Goal: Task Accomplishment & Management: Complete application form

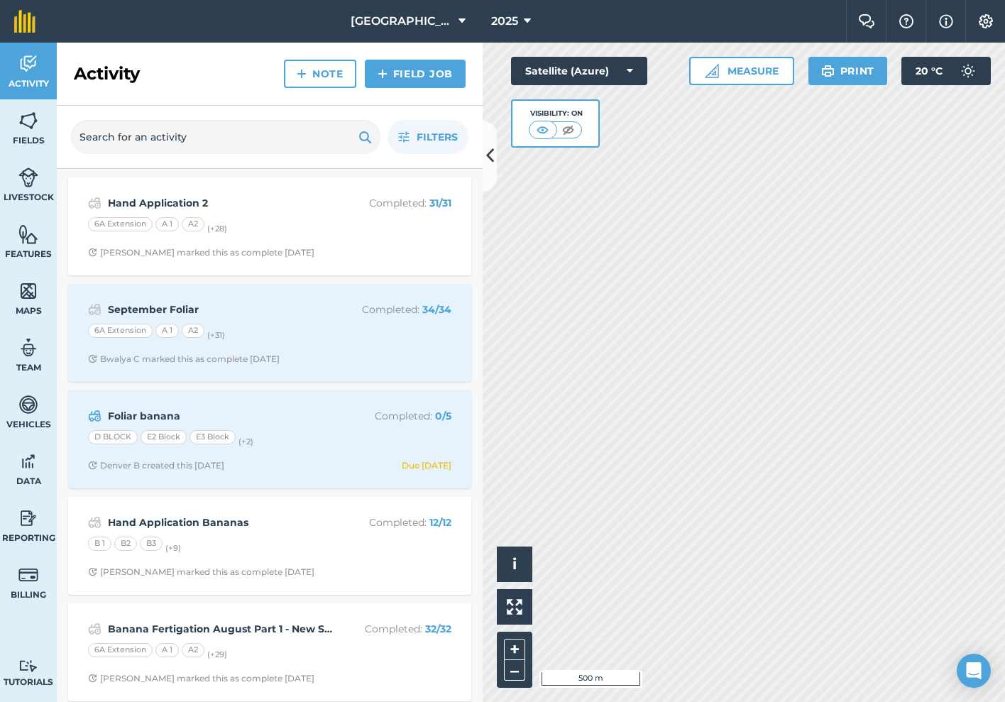
click at [358, 258] on div "Hand Application 2 Completed : 31 / 31 6A Extension A 1 A2 (+ 28 ) [PERSON_NAME…" at bounding box center [270, 226] width 386 height 81
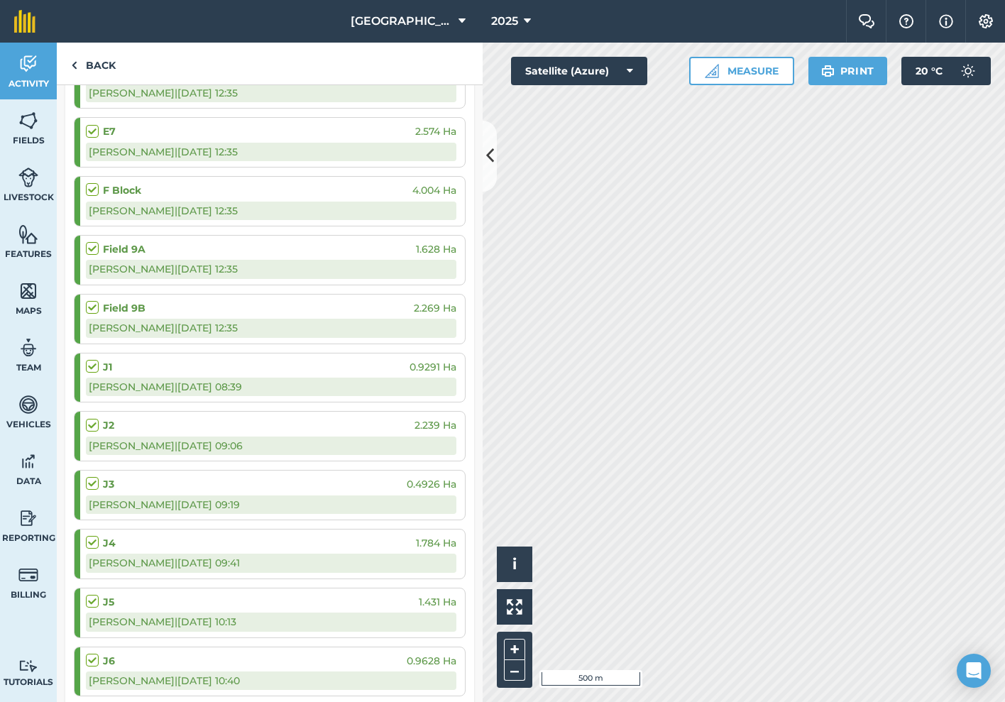
scroll to position [879, 0]
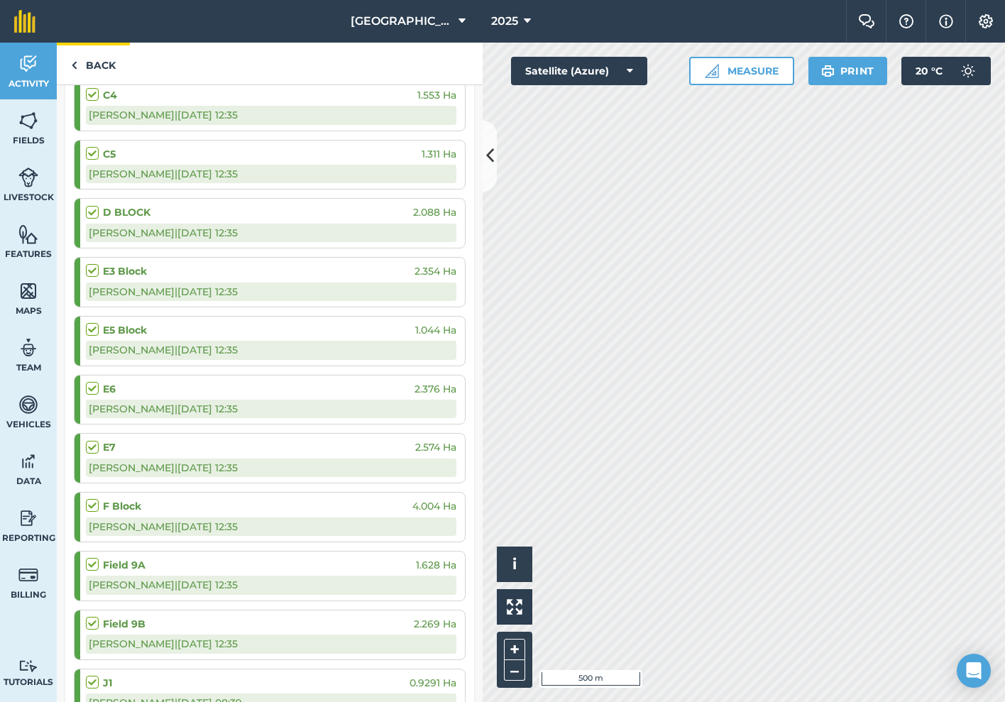
click at [99, 67] on link "Back" at bounding box center [93, 64] width 73 height 42
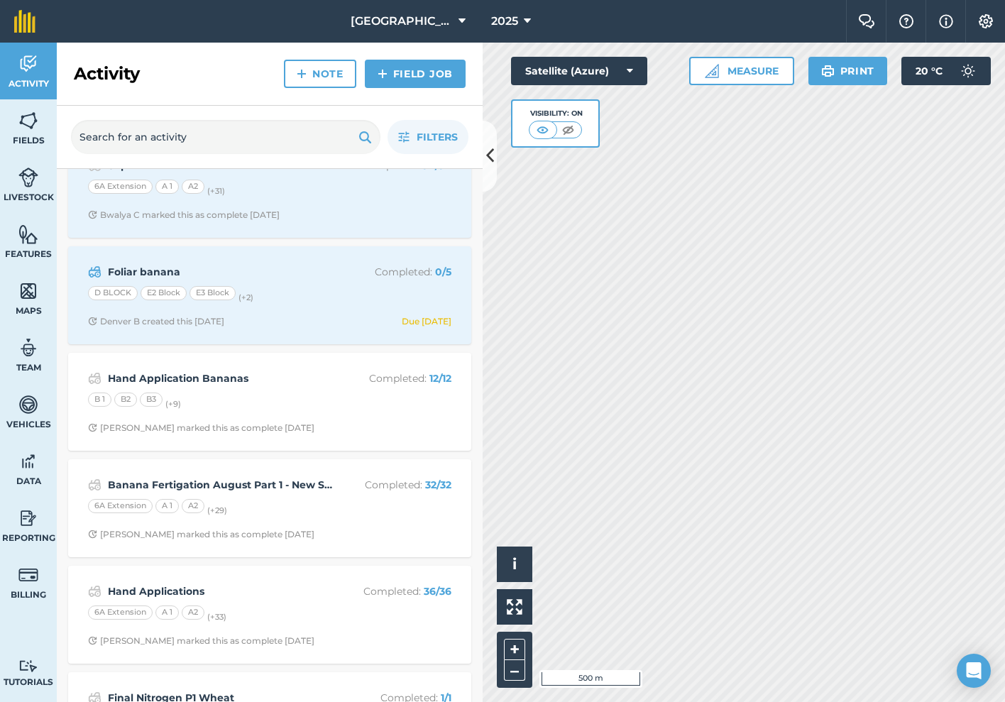
scroll to position [158, 0]
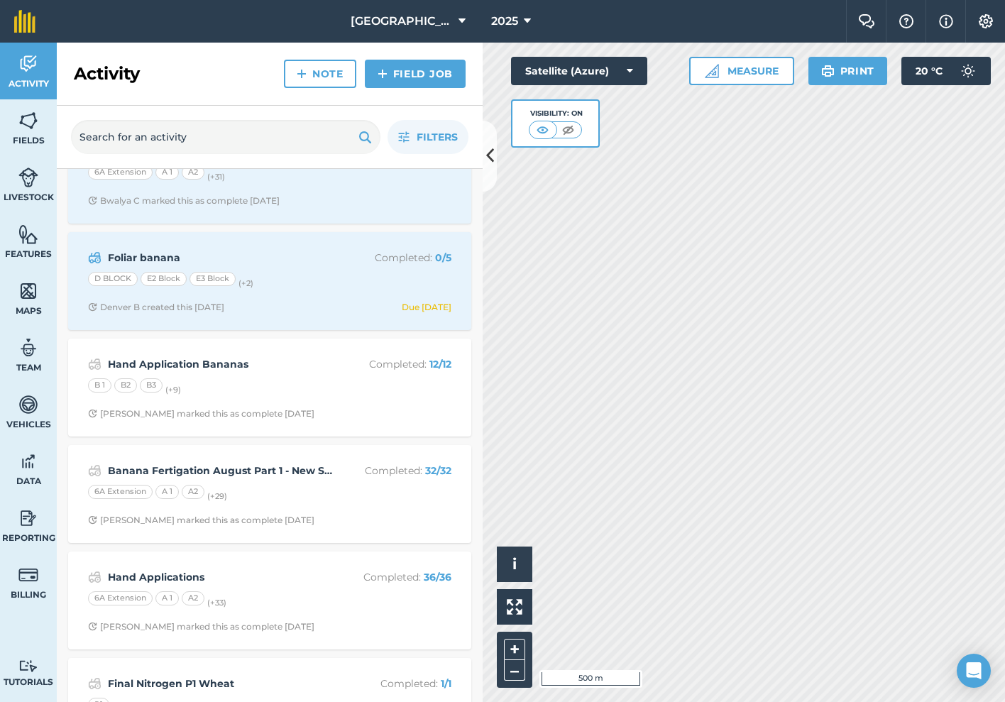
click at [297, 393] on div "B 1 B2 B3 (+ 9 )" at bounding box center [269, 387] width 363 height 18
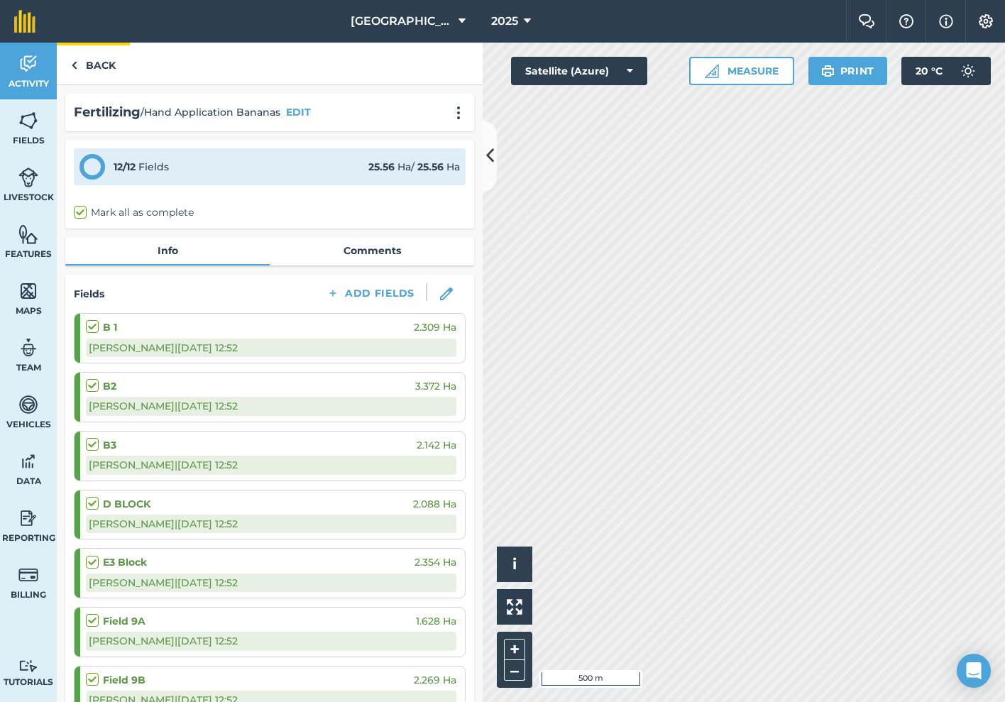
click at [109, 72] on link "Back" at bounding box center [93, 64] width 73 height 42
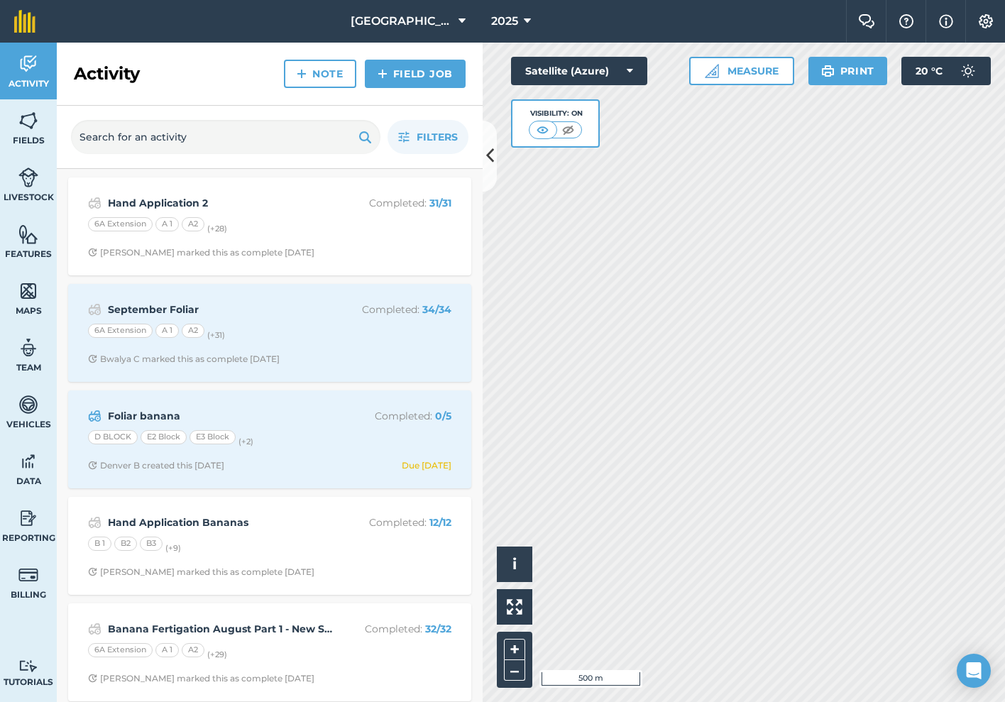
click at [435, 82] on link "Field Job" at bounding box center [415, 74] width 101 height 28
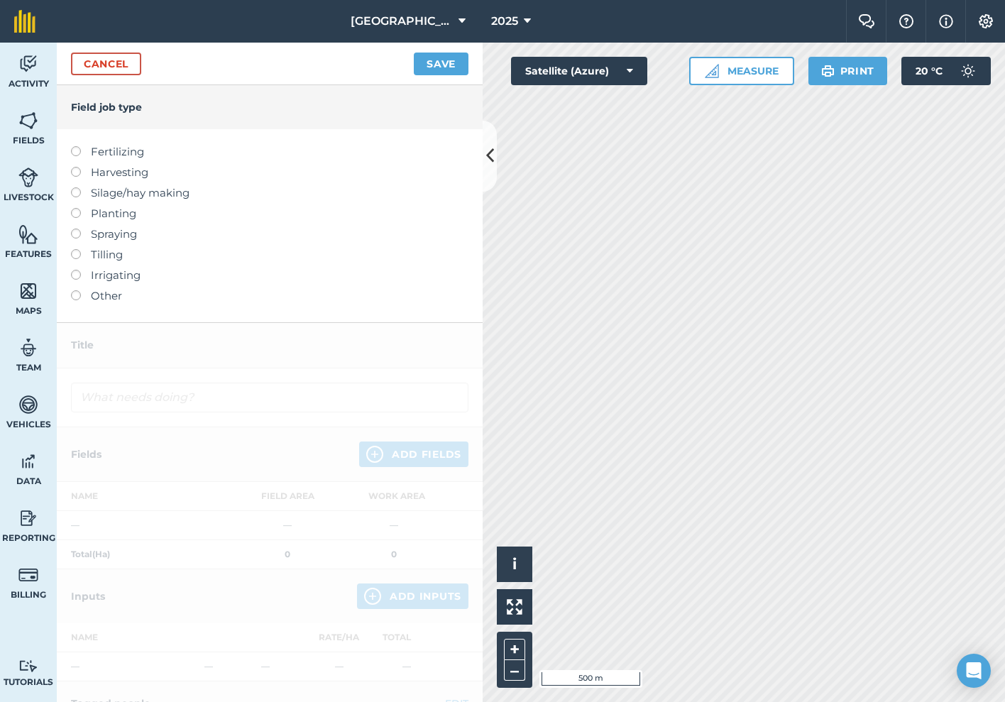
click at [76, 146] on label at bounding box center [81, 146] width 20 height 0
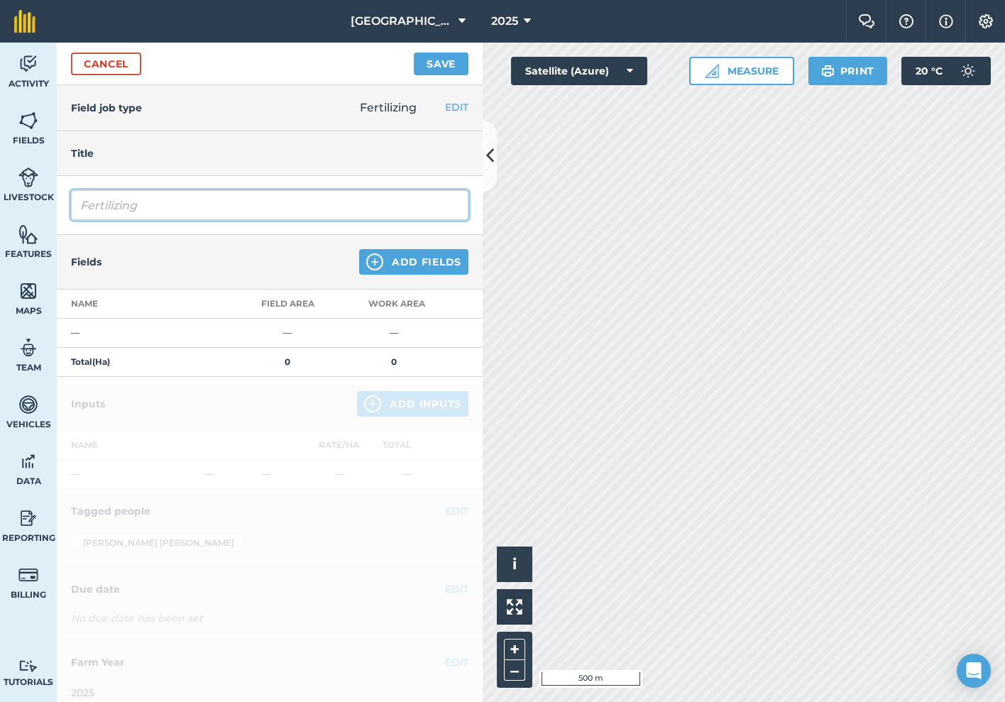
click at [253, 205] on input "Fertilizing" at bounding box center [270, 205] width 398 height 30
type input "F"
type input "Hand Application Field 9"
click at [403, 252] on button "Add Fields" at bounding box center [413, 262] width 109 height 26
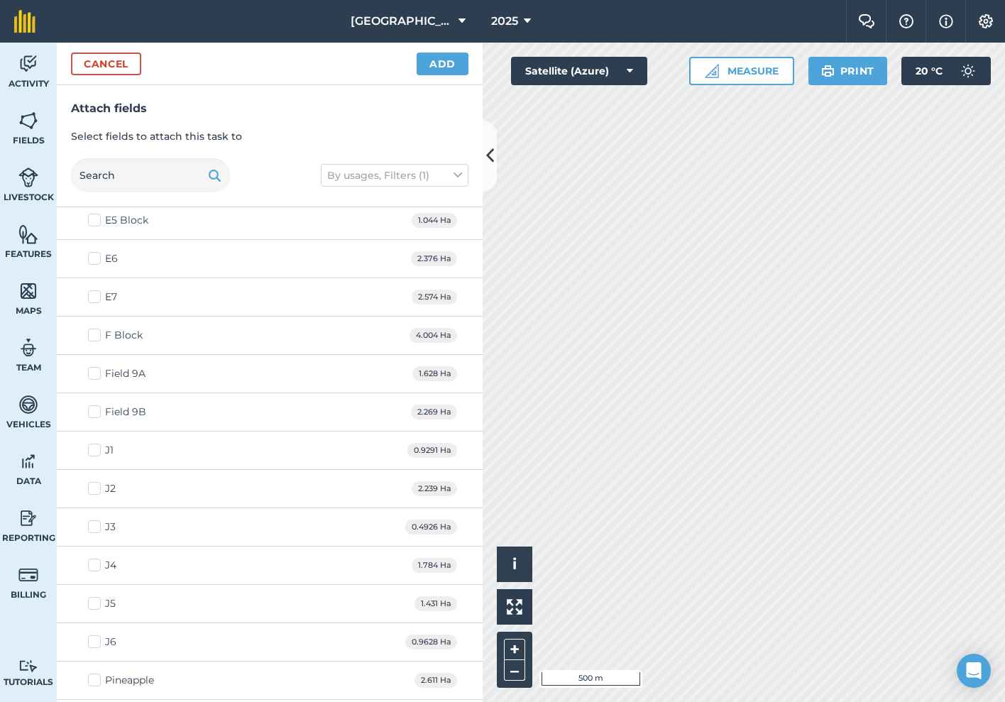
scroll to position [1334, 0]
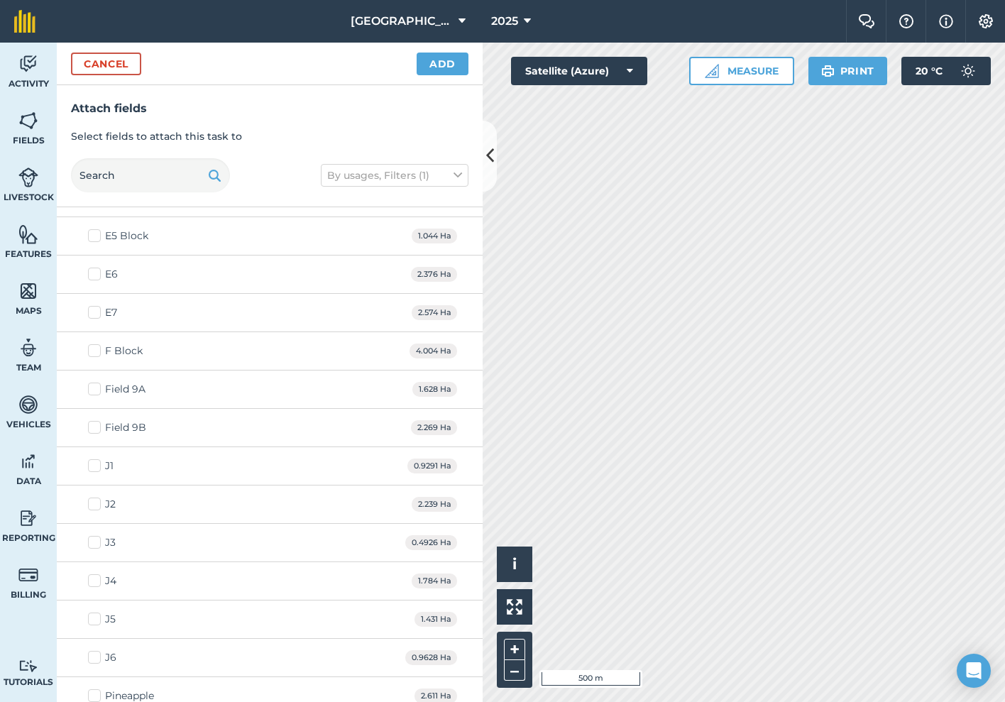
click at [94, 385] on label "Field 9A" at bounding box center [117, 389] width 58 height 15
click at [94, 385] on input "Field 9A" at bounding box center [92, 386] width 9 height 9
checkbox input "true"
click at [93, 423] on label "Field 9B" at bounding box center [117, 427] width 58 height 15
click at [93, 423] on input "Field 9B" at bounding box center [92, 424] width 9 height 9
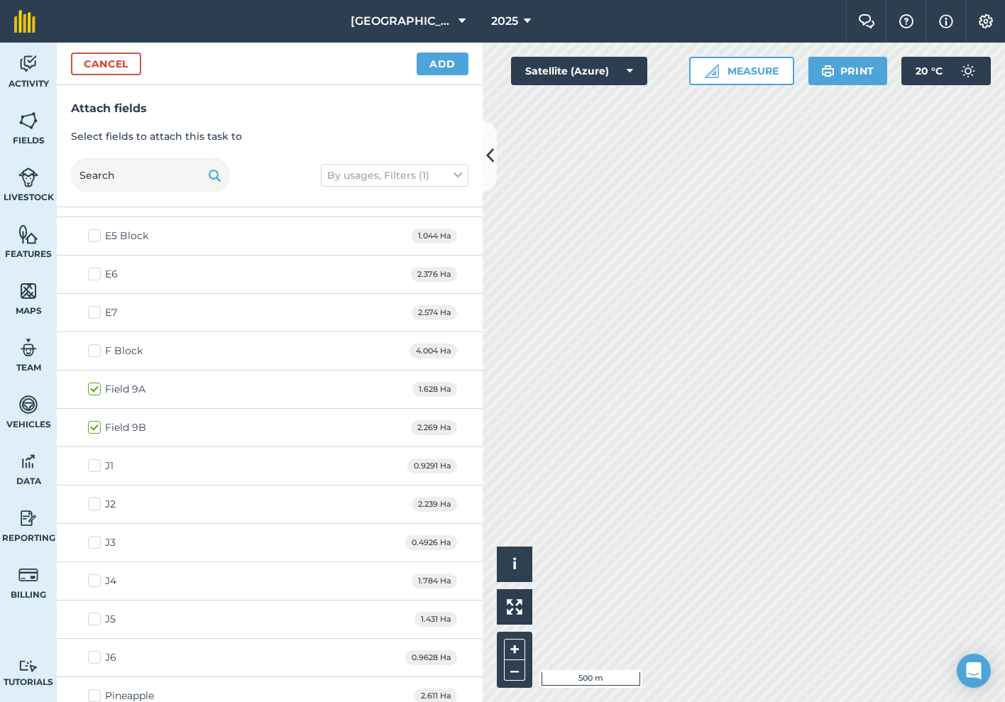
checkbox input "true"
click at [447, 64] on button "Add" at bounding box center [443, 64] width 52 height 23
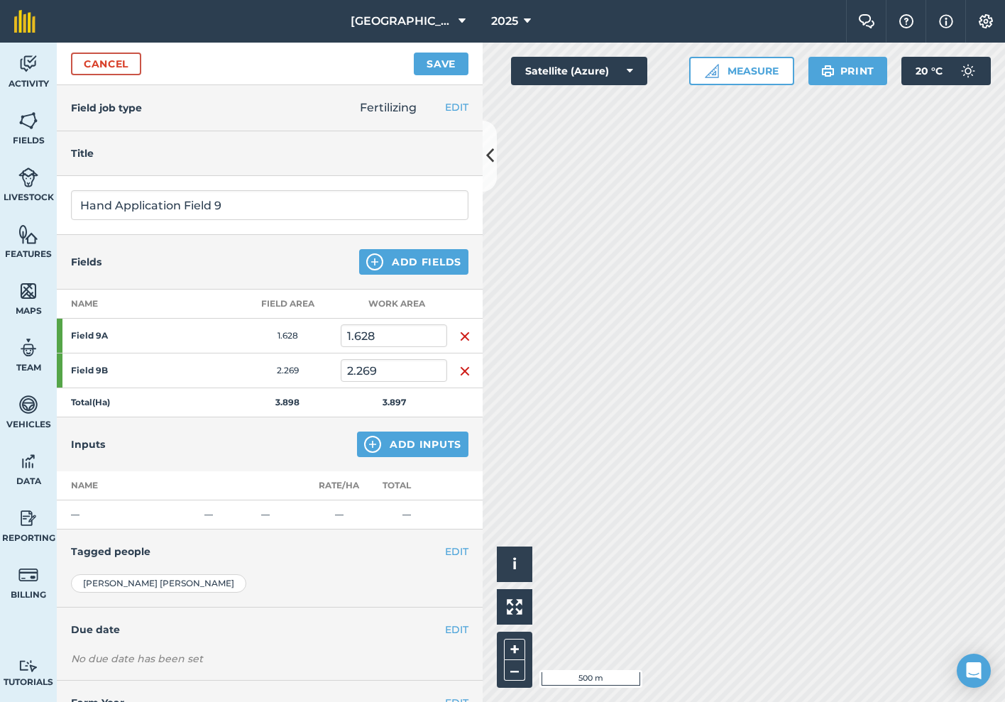
click at [421, 440] on button "Add Inputs" at bounding box center [412, 445] width 111 height 26
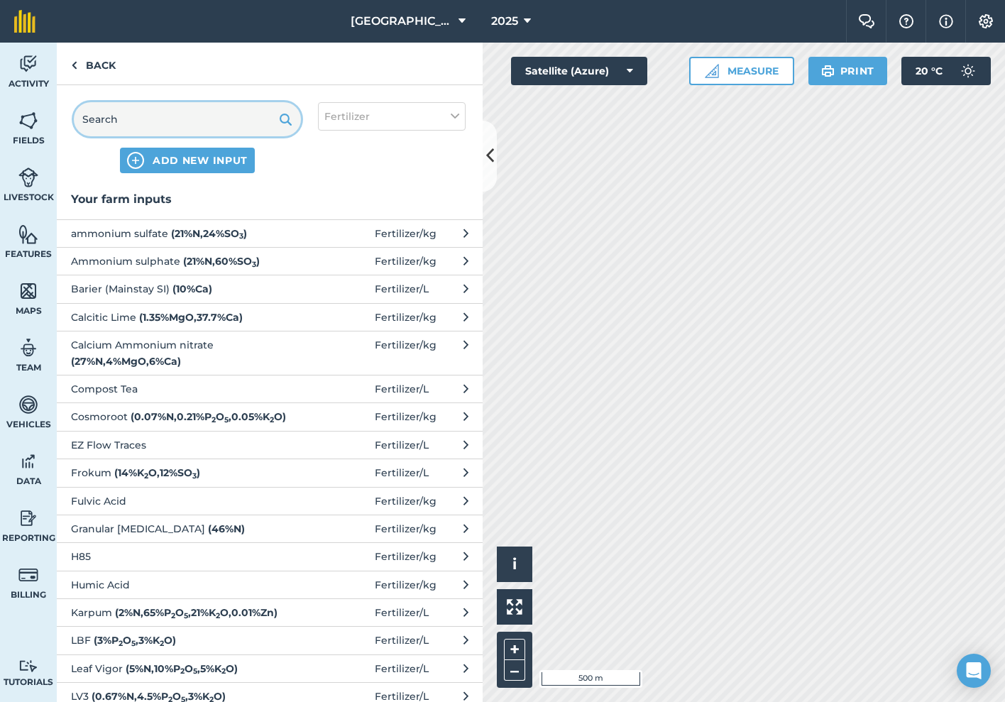
click at [209, 119] on input "text" at bounding box center [187, 119] width 227 height 34
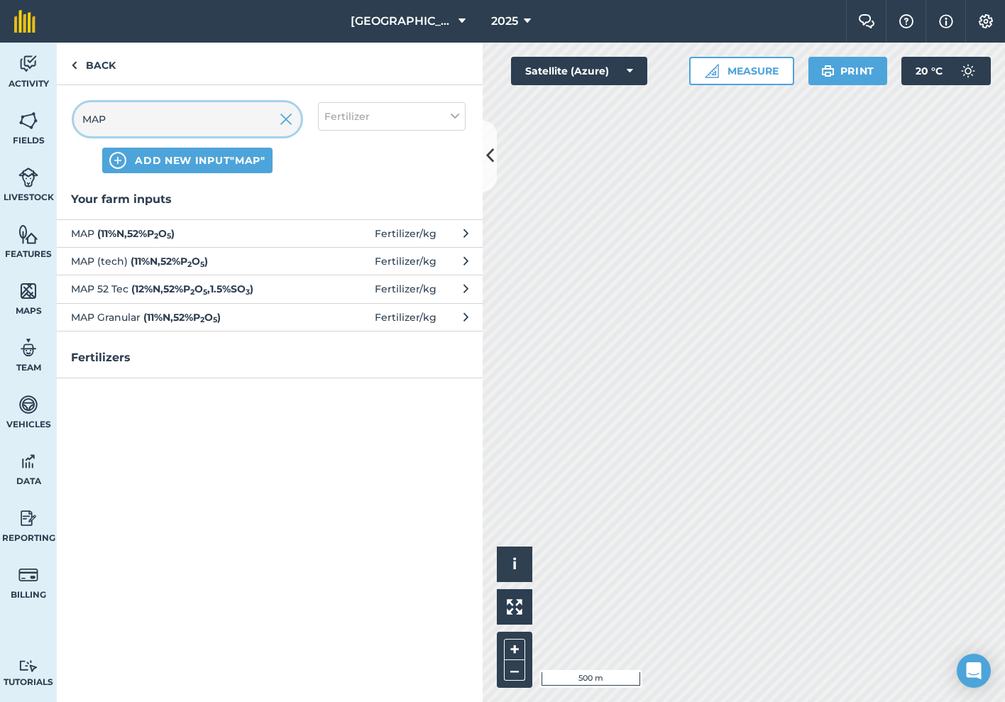
type input "MAP"
click at [234, 231] on span "MAP ( 11 % N , 52 % P 2 O 5 )" at bounding box center [187, 234] width 232 height 16
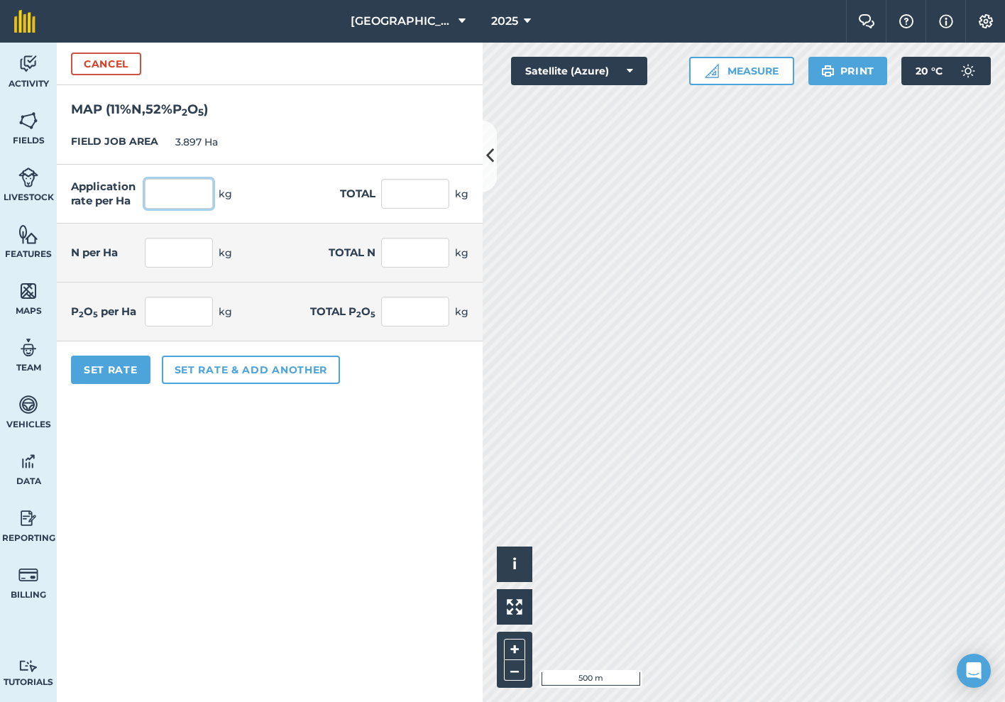
click at [207, 192] on input "text" at bounding box center [179, 194] width 68 height 30
type input "200"
type input "779.4"
type input "22"
type input "85.734"
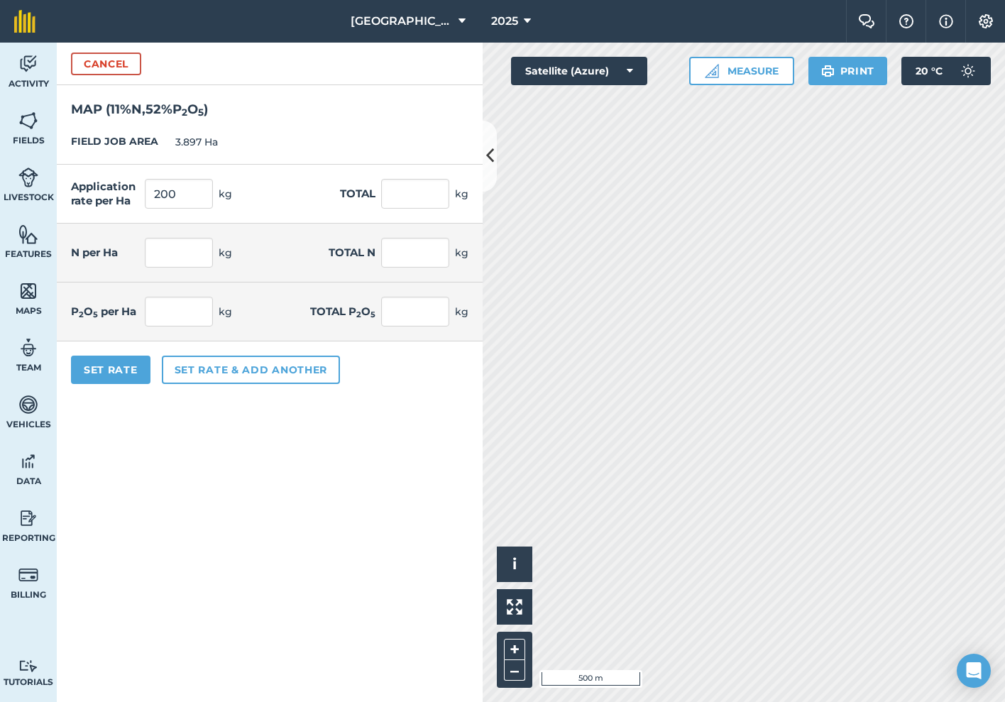
type input "104"
type input "405.288"
click at [324, 116] on h2 "MAP ( 11 % N , 52 % P 2 O 5 )" at bounding box center [270, 102] width 426 height 35
click at [124, 371] on button "Set Rate" at bounding box center [111, 370] width 80 height 28
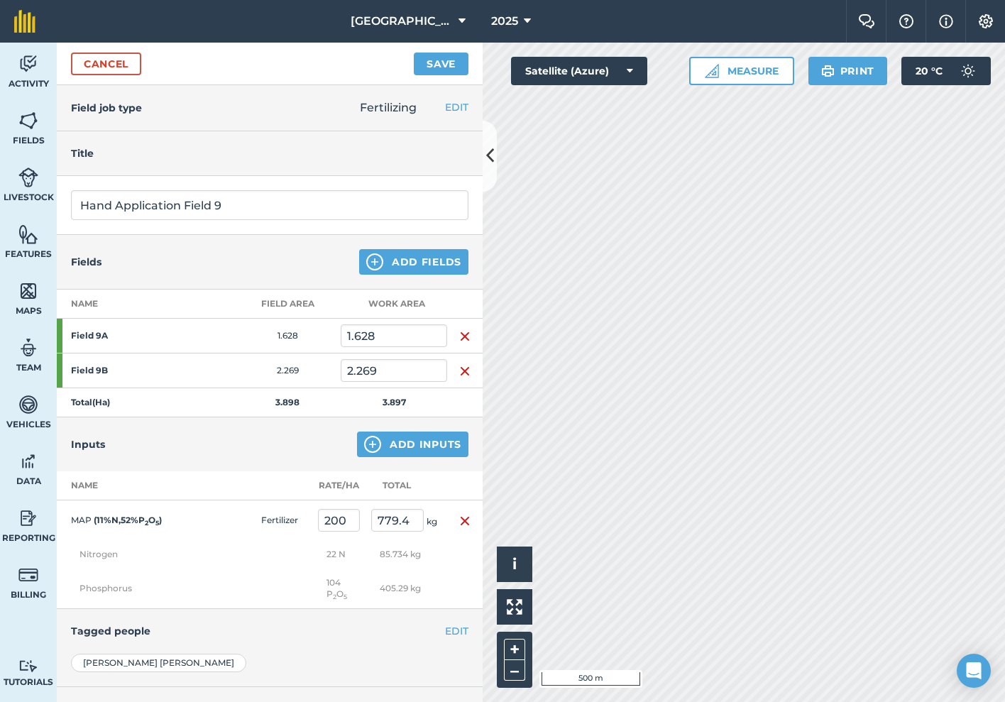
click at [431, 60] on button "Save" at bounding box center [441, 64] width 55 height 23
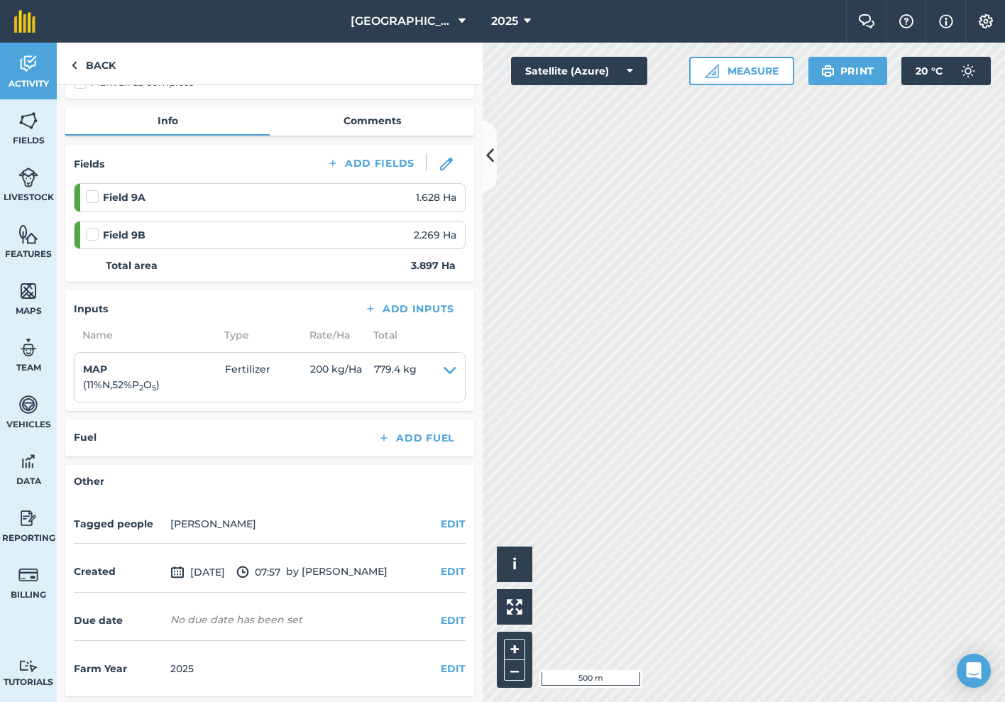
scroll to position [129, 0]
click at [447, 520] on button "EDIT" at bounding box center [453, 525] width 25 height 16
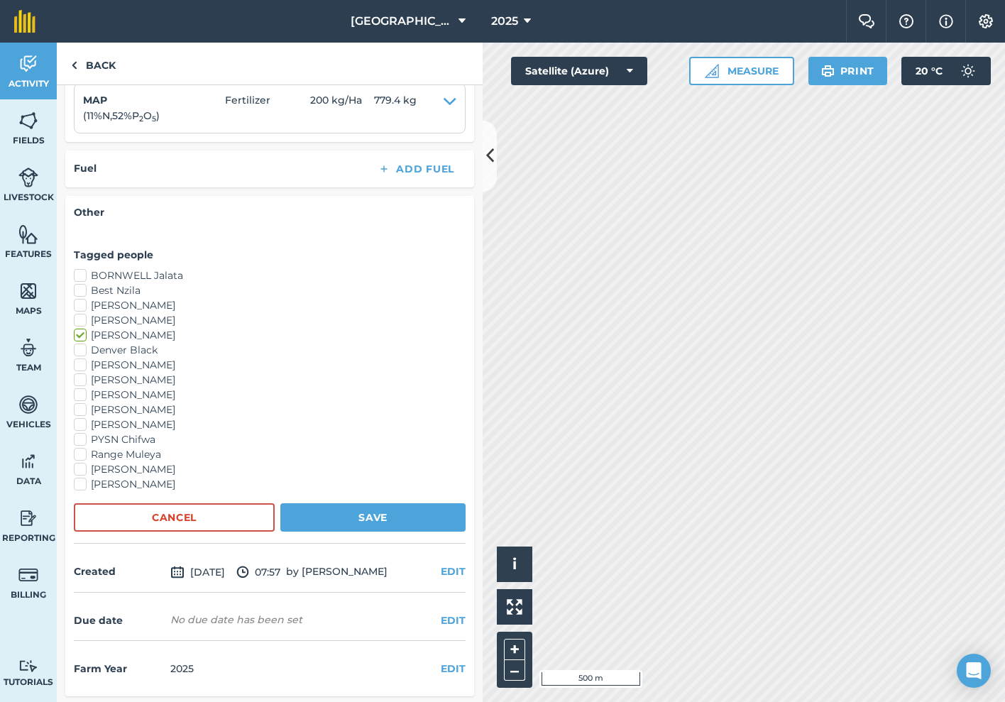
scroll to position [398, 0]
click at [82, 349] on label "Denver Black" at bounding box center [270, 351] width 392 height 15
click at [82, 349] on input "Denver Black" at bounding box center [78, 348] width 9 height 9
checkbox input "true"
click at [77, 410] on label "[PERSON_NAME]" at bounding box center [270, 410] width 392 height 15
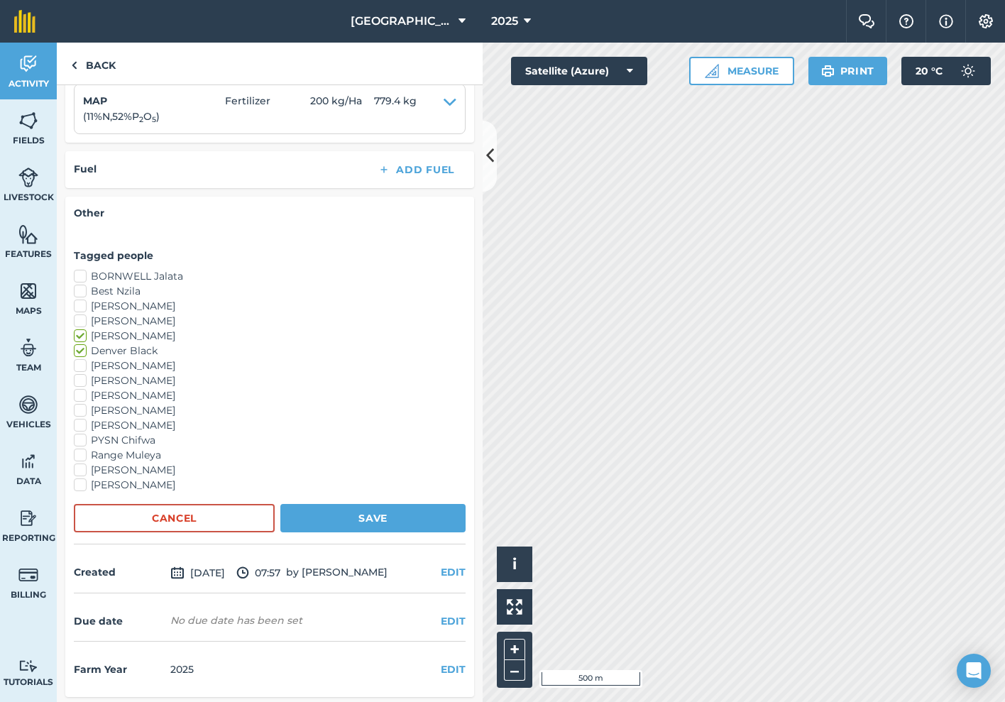
click at [77, 410] on input "[PERSON_NAME]" at bounding box center [78, 407] width 9 height 9
checkbox input "true"
click at [83, 422] on label "[PERSON_NAME]" at bounding box center [270, 425] width 392 height 15
click at [83, 422] on input "[PERSON_NAME]" at bounding box center [78, 422] width 9 height 9
checkbox input "true"
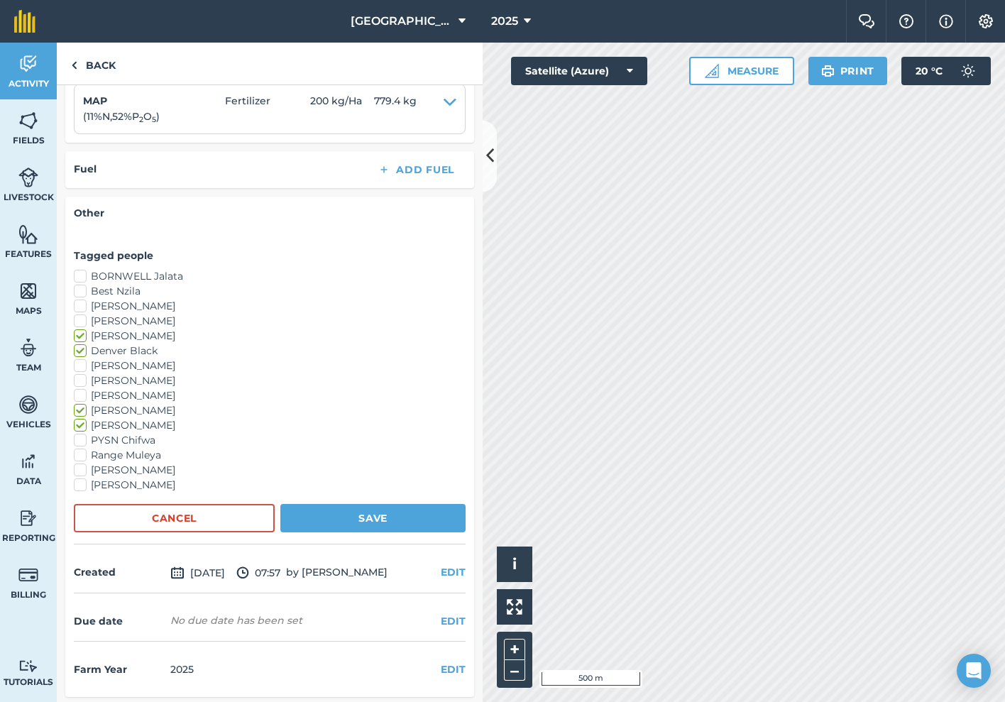
click at [336, 515] on button "Save" at bounding box center [372, 518] width 185 height 28
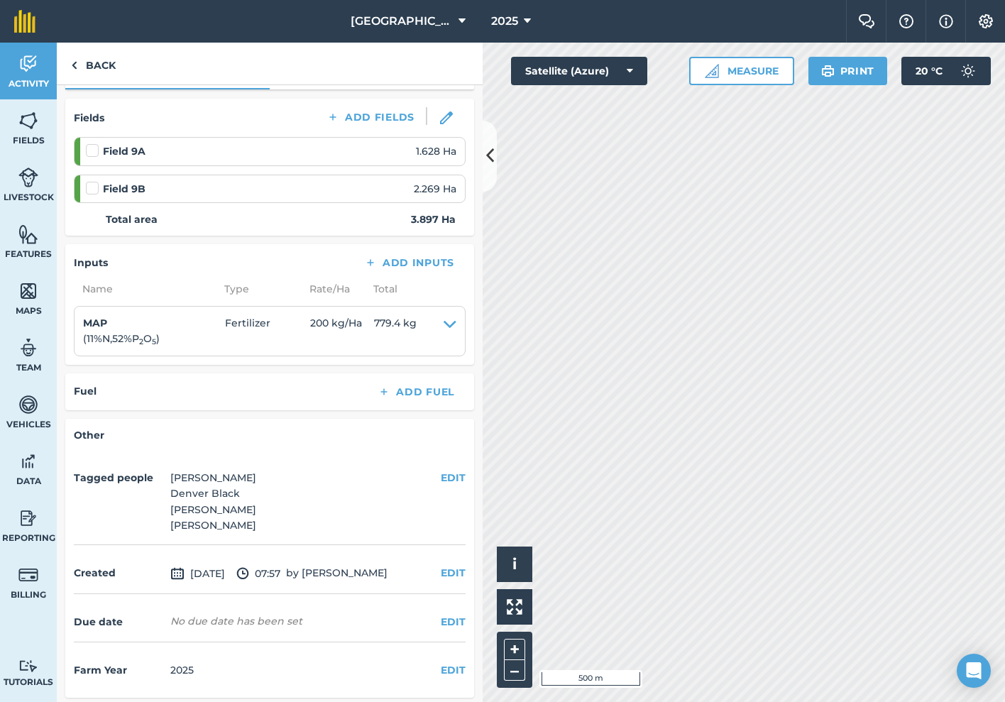
click at [456, 616] on button "EDIT" at bounding box center [453, 622] width 25 height 16
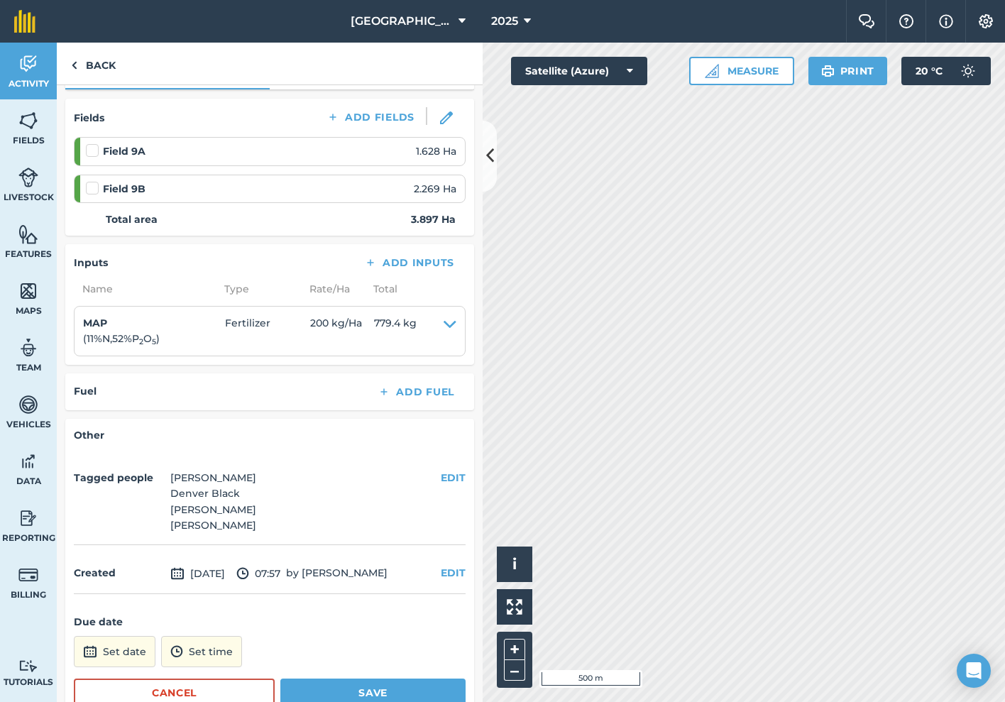
click at [106, 650] on button "Set date" at bounding box center [115, 651] width 82 height 31
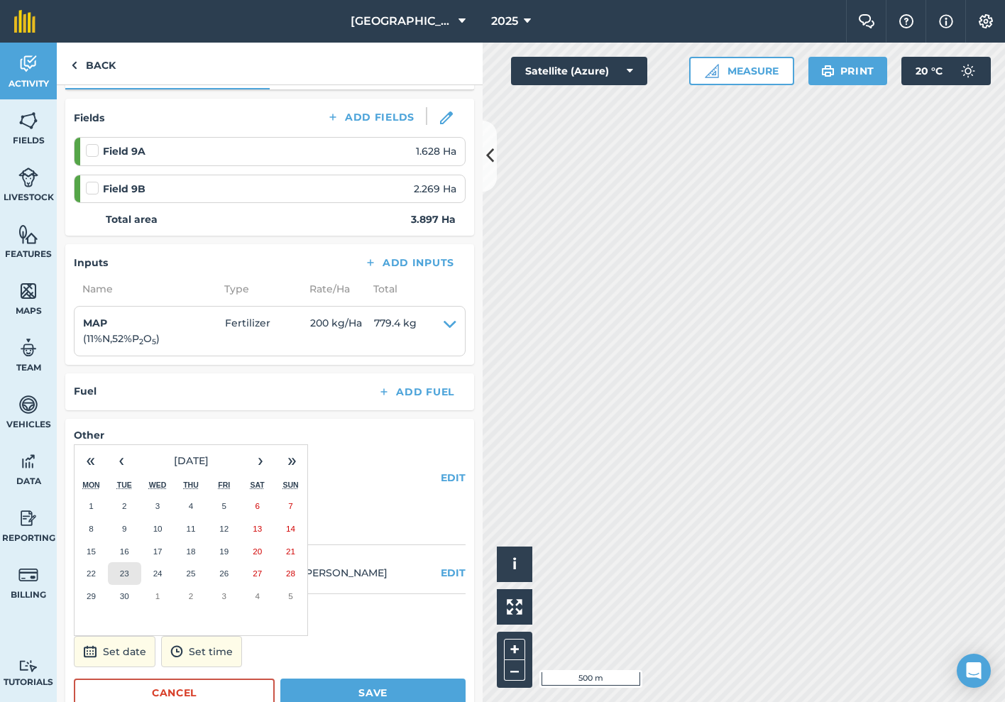
click at [123, 569] on abbr "23" at bounding box center [124, 573] width 9 height 9
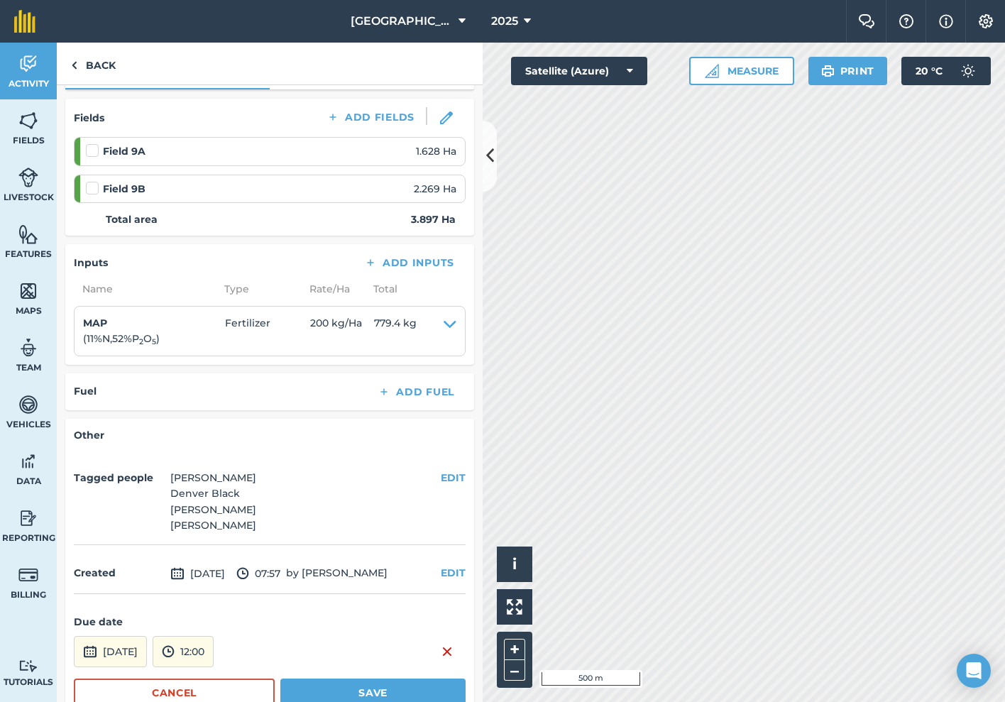
click at [354, 680] on button "Save" at bounding box center [372, 693] width 185 height 28
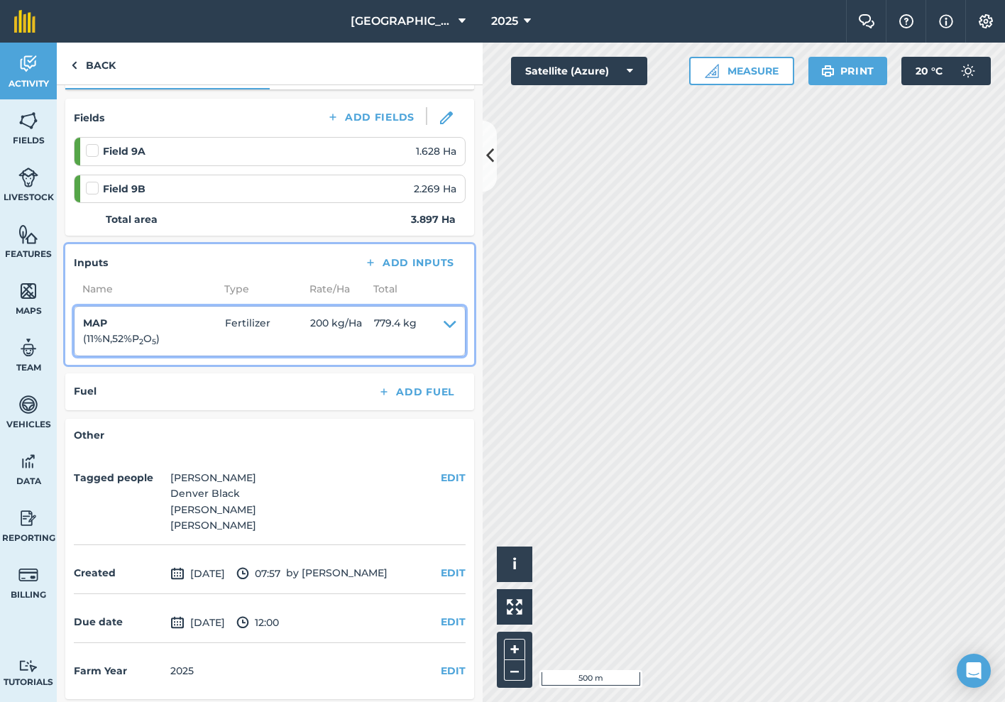
click at [352, 338] on span "200 kg / Ha" at bounding box center [342, 331] width 64 height 32
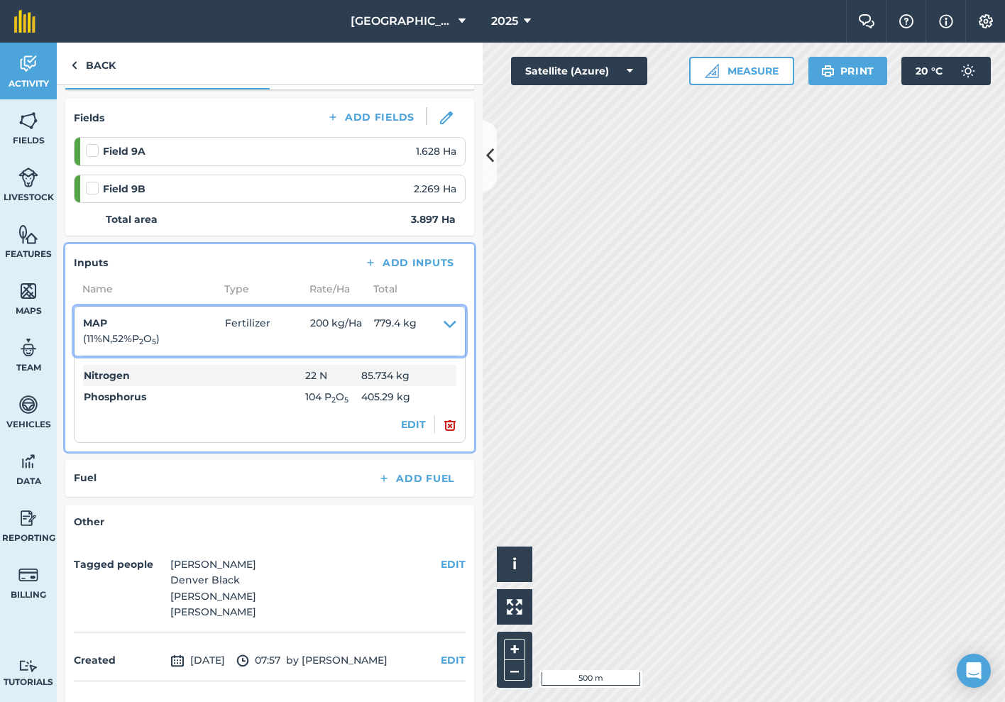
click at [329, 319] on span "200 kg / Ha" at bounding box center [342, 331] width 64 height 32
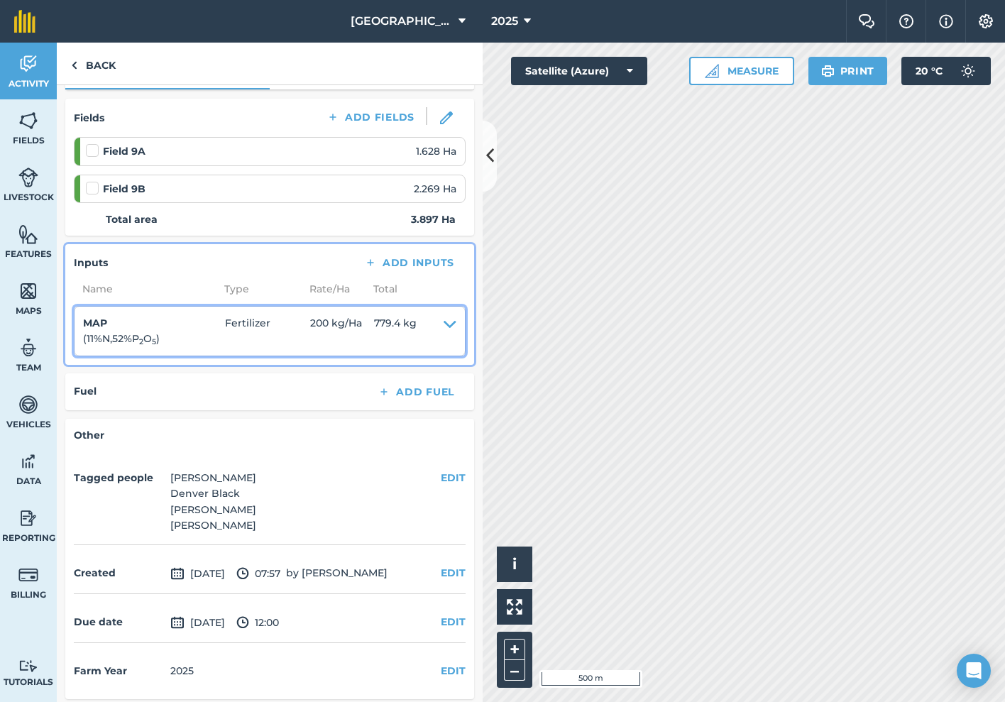
click at [329, 319] on span "200 kg / Ha" at bounding box center [342, 331] width 64 height 32
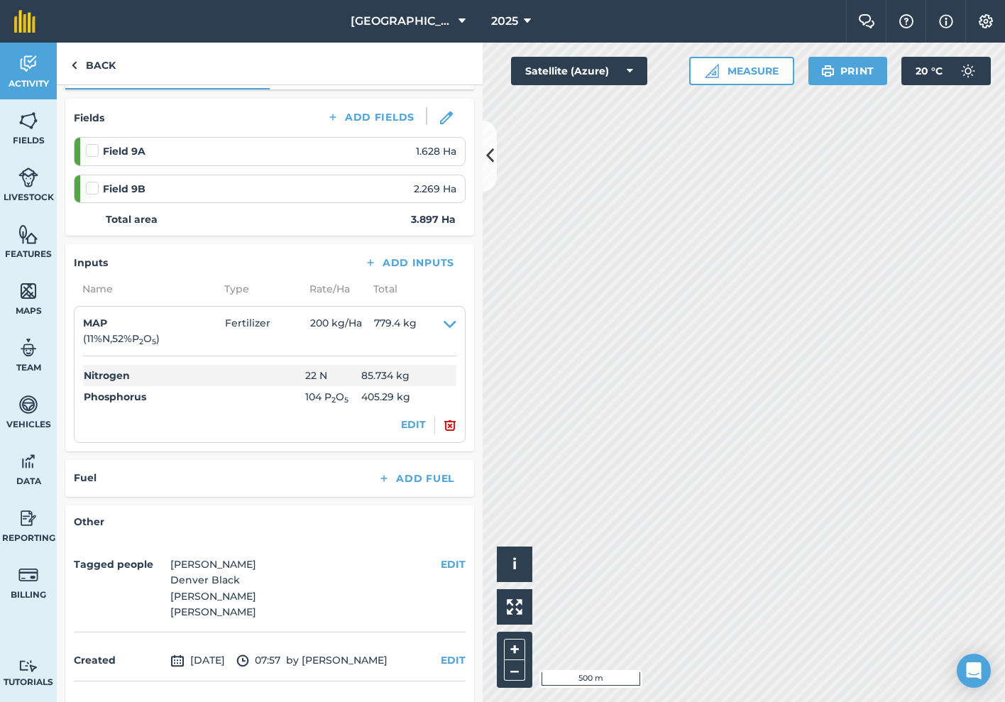
click at [417, 420] on button "EDIT" at bounding box center [413, 425] width 25 height 16
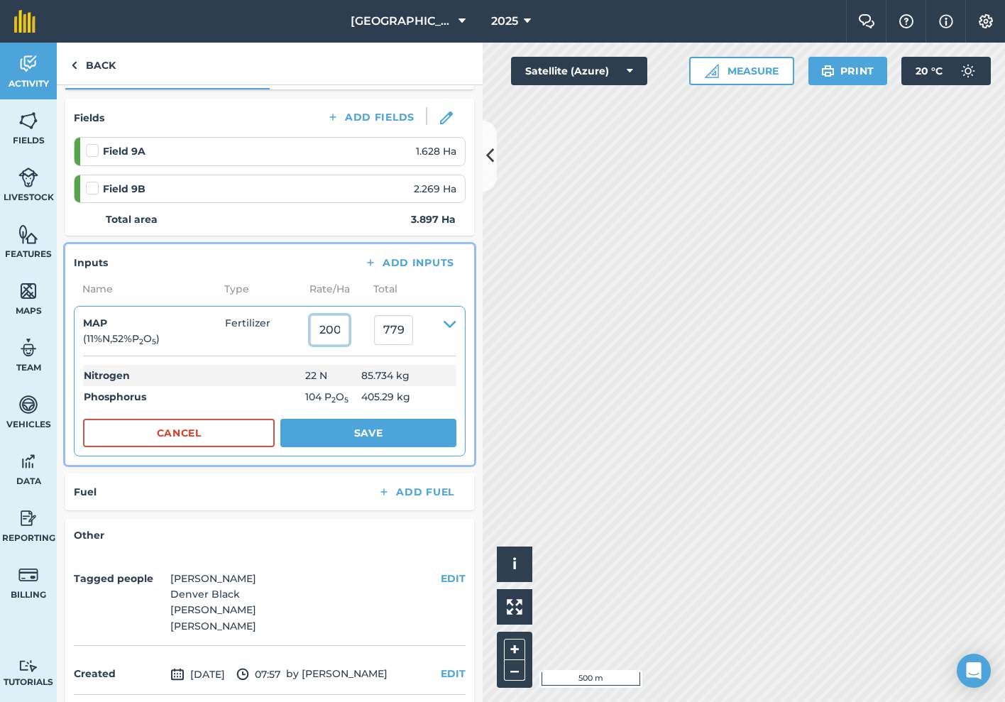
click at [348, 326] on input "200" at bounding box center [329, 330] width 39 height 30
type input "100"
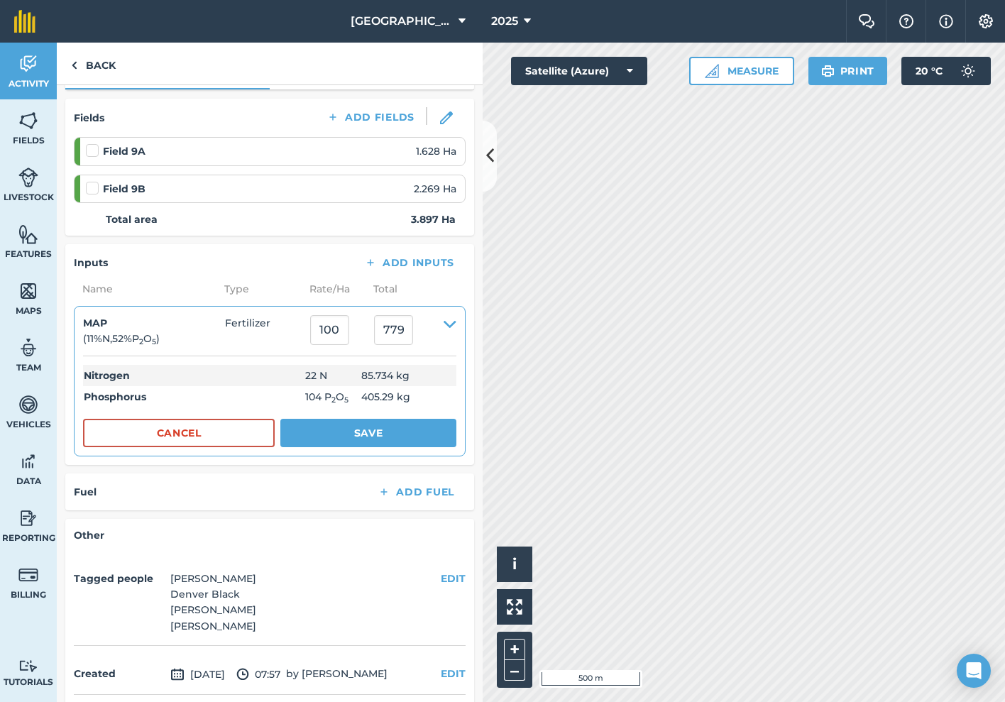
type input "389.7"
click at [378, 435] on button "Save" at bounding box center [368, 433] width 176 height 28
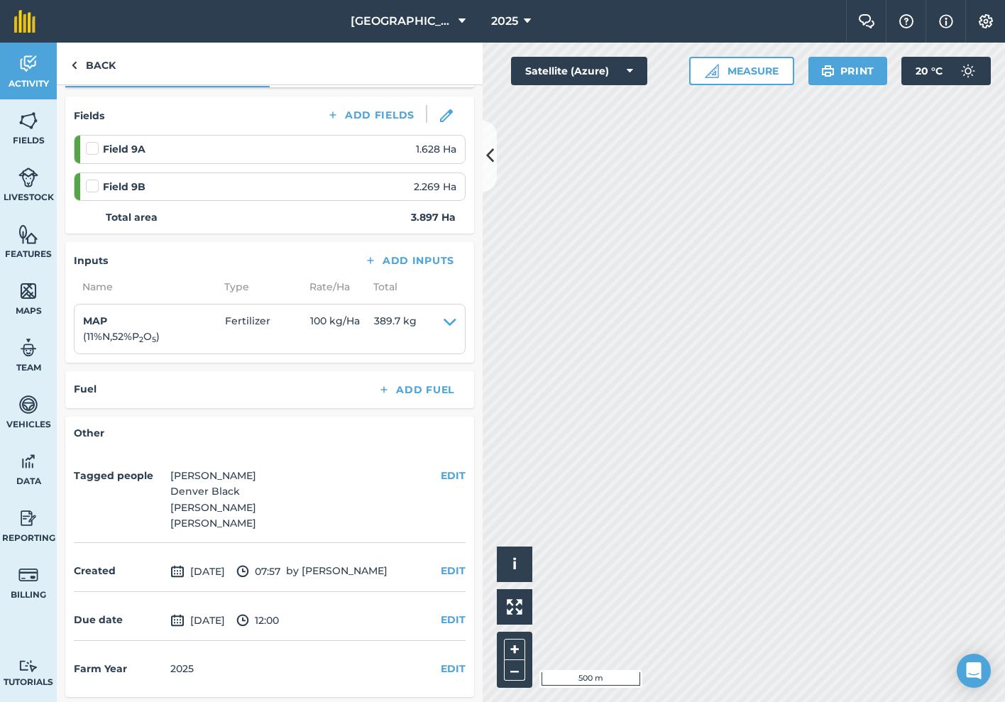
scroll to position [177, 0]
click at [95, 65] on link "Back" at bounding box center [93, 64] width 73 height 42
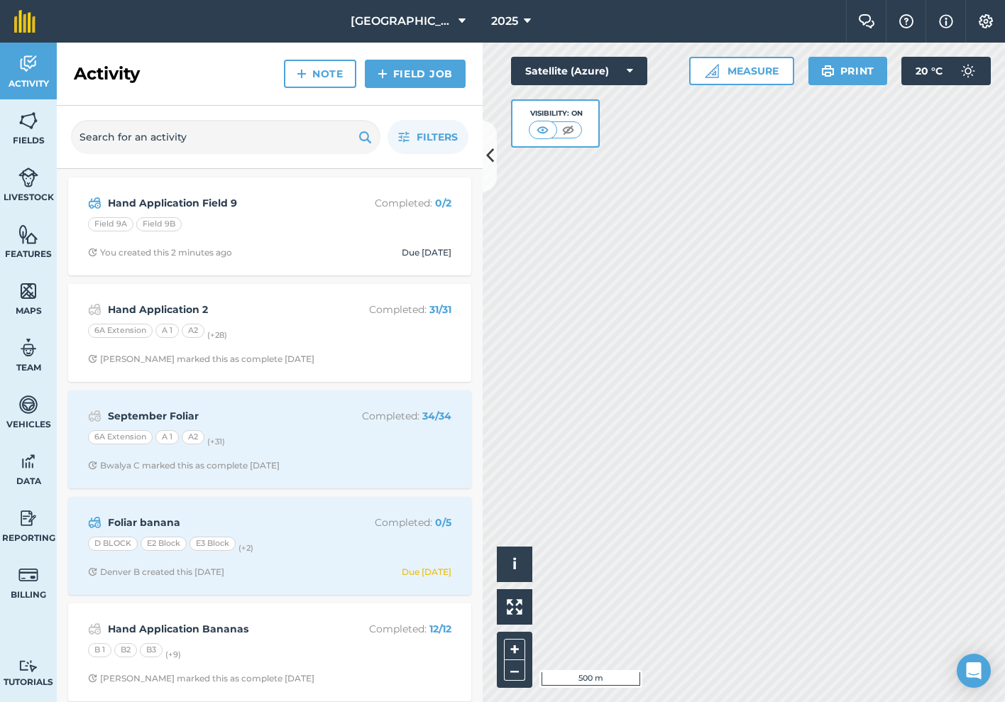
click at [420, 82] on link "Field Job" at bounding box center [415, 74] width 101 height 28
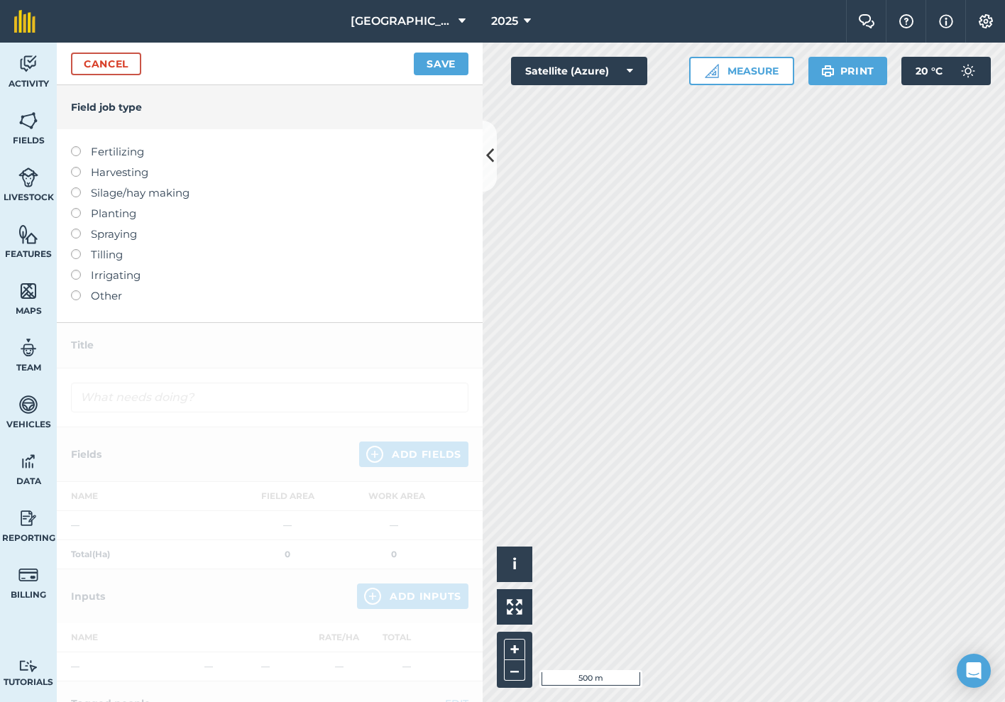
click at [80, 146] on label at bounding box center [81, 146] width 20 height 0
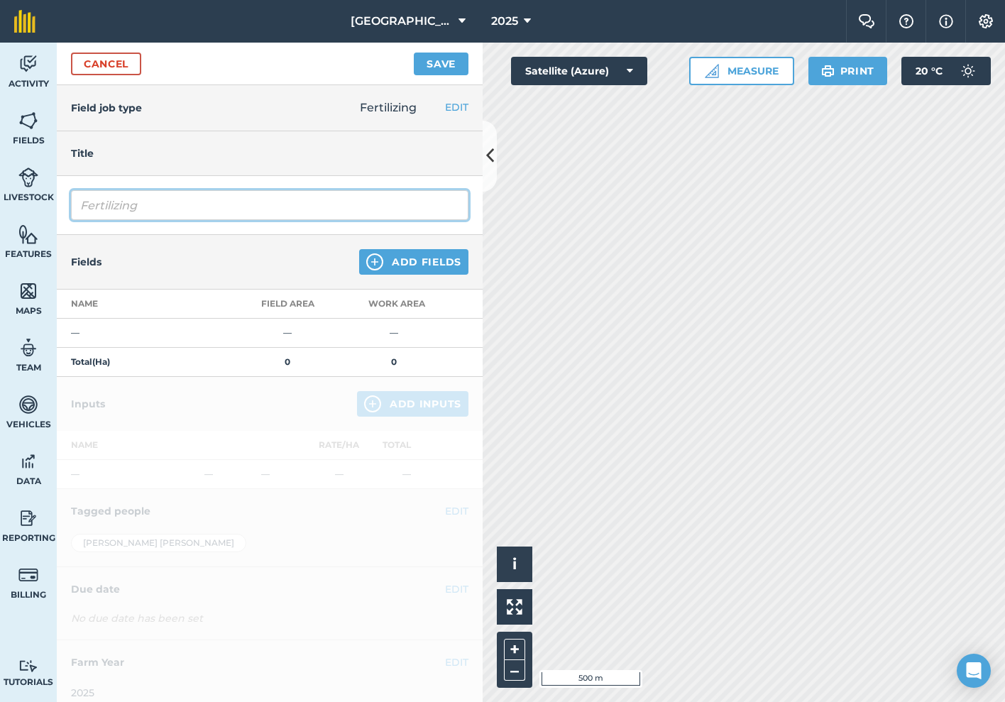
click at [166, 206] on input "Fertilizing" at bounding box center [270, 205] width 398 height 30
type input "n"
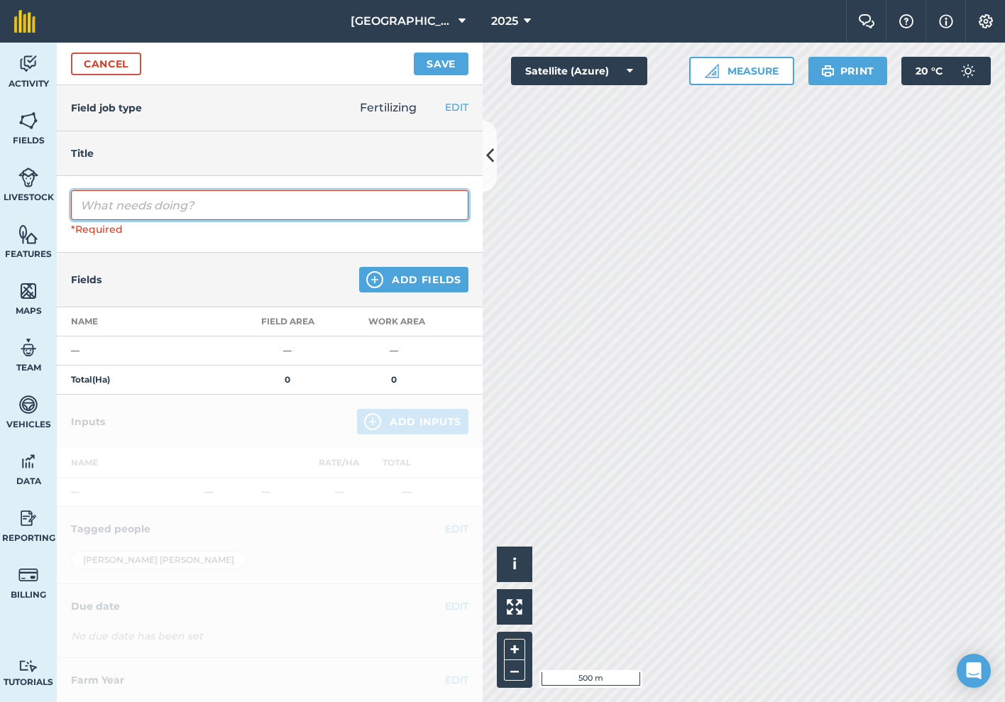
type input "B"
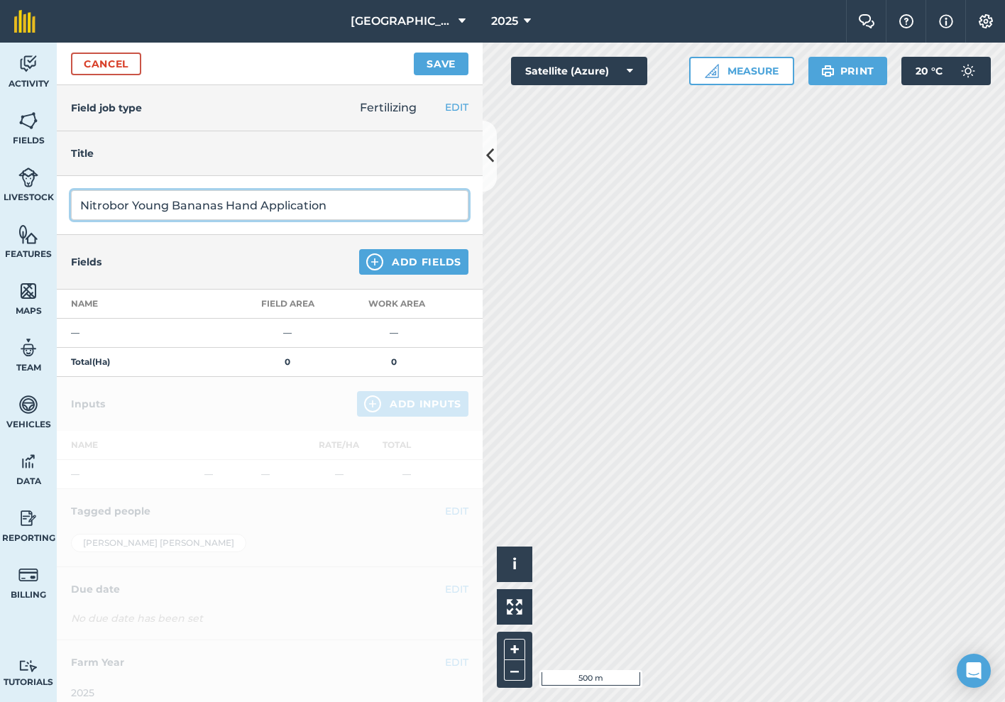
type input "Nitrobor Young Bananas Hand Application"
click at [432, 264] on button "Add Fields" at bounding box center [413, 262] width 109 height 26
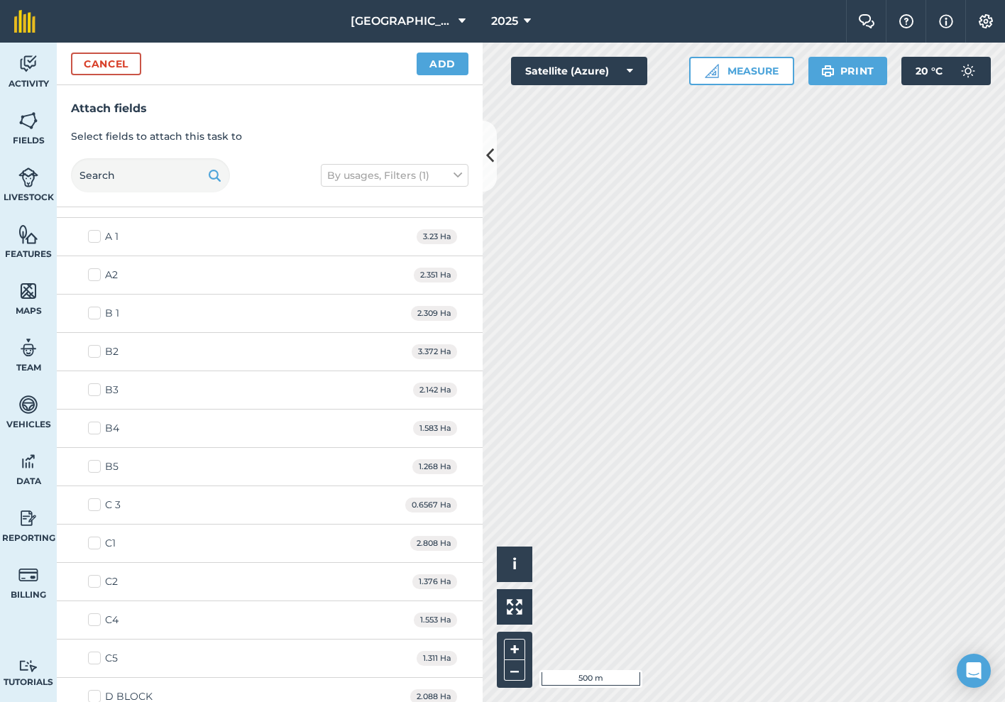
scroll to position [745, 0]
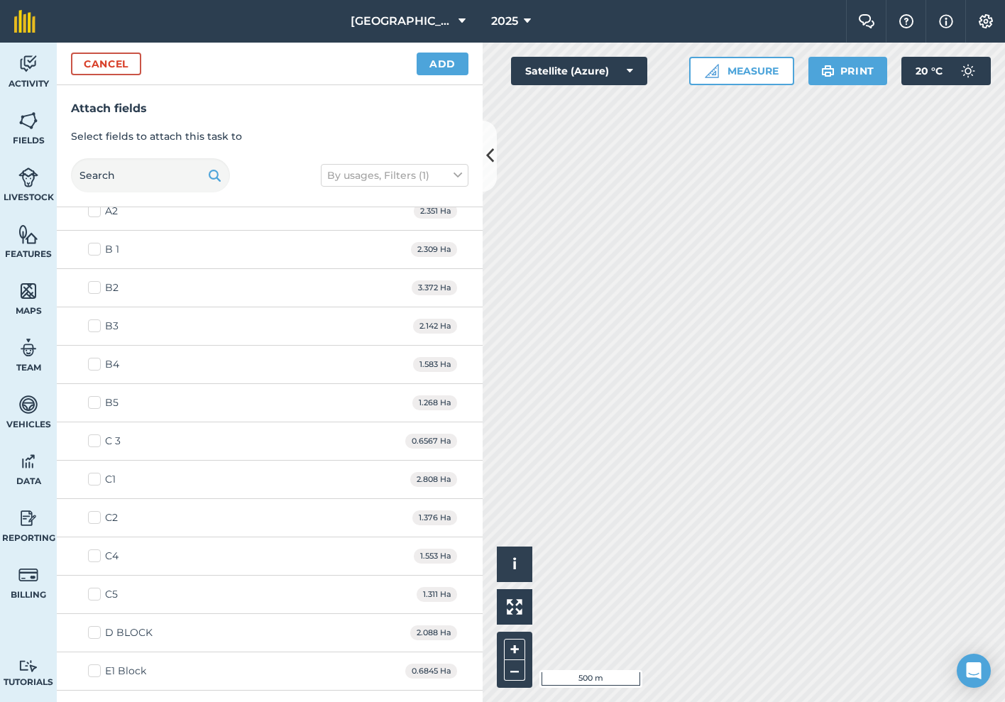
click at [94, 246] on label "B 1" at bounding box center [103, 249] width 31 height 15
click at [94, 246] on input "B 1" at bounding box center [92, 246] width 9 height 9
checkbox input "true"
click at [94, 286] on label "B2" at bounding box center [103, 287] width 31 height 15
click at [94, 286] on input "B2" at bounding box center [92, 284] width 9 height 9
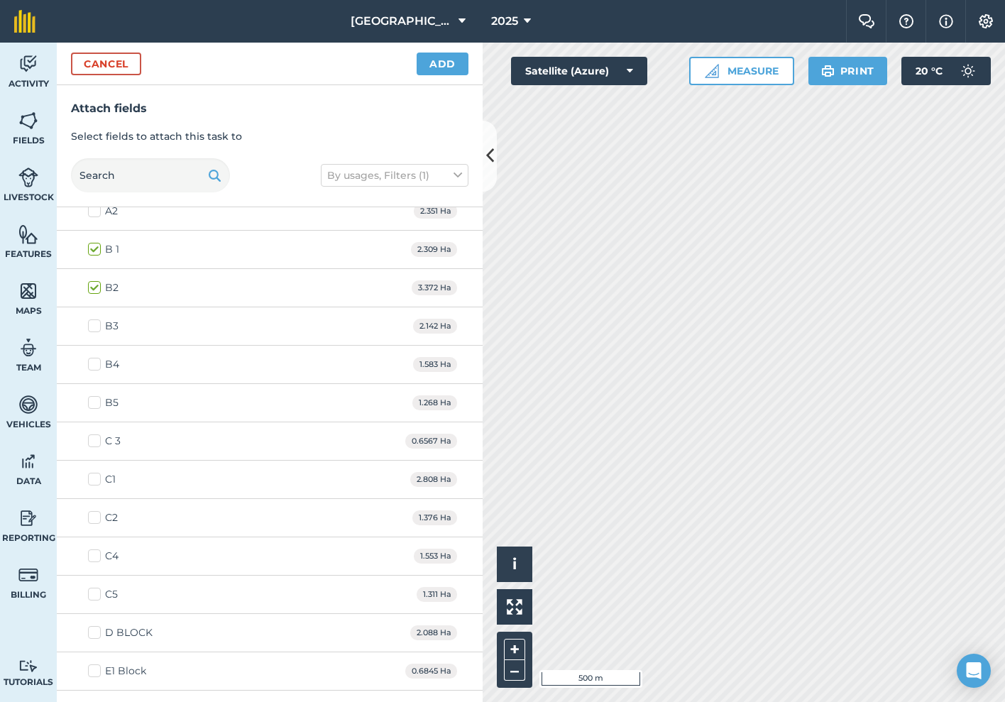
checkbox input "true"
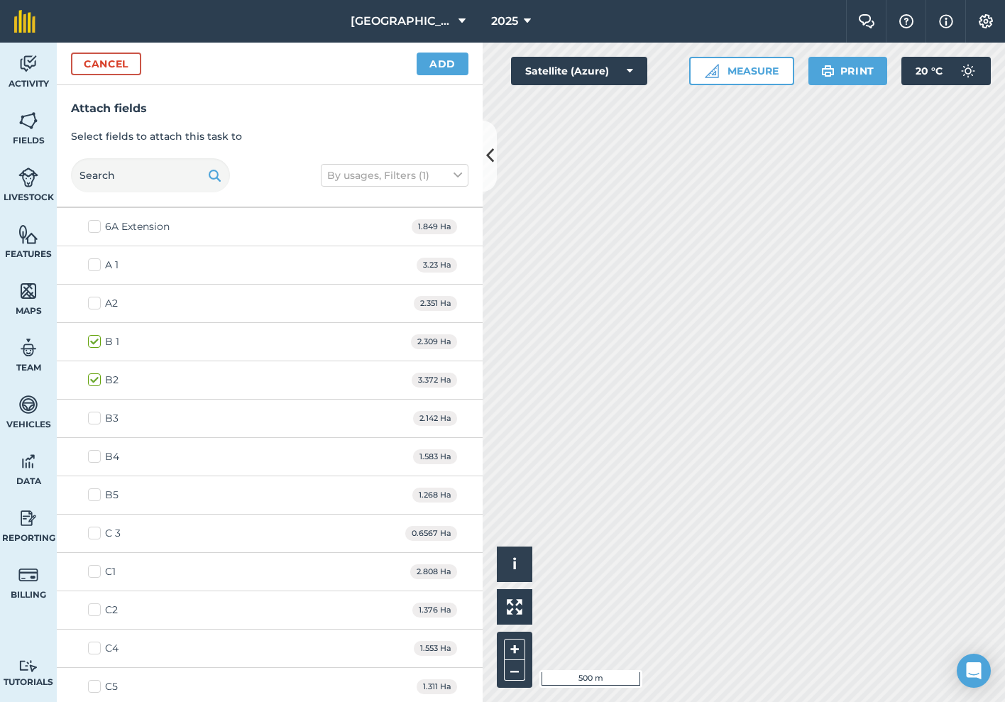
scroll to position [649, 0]
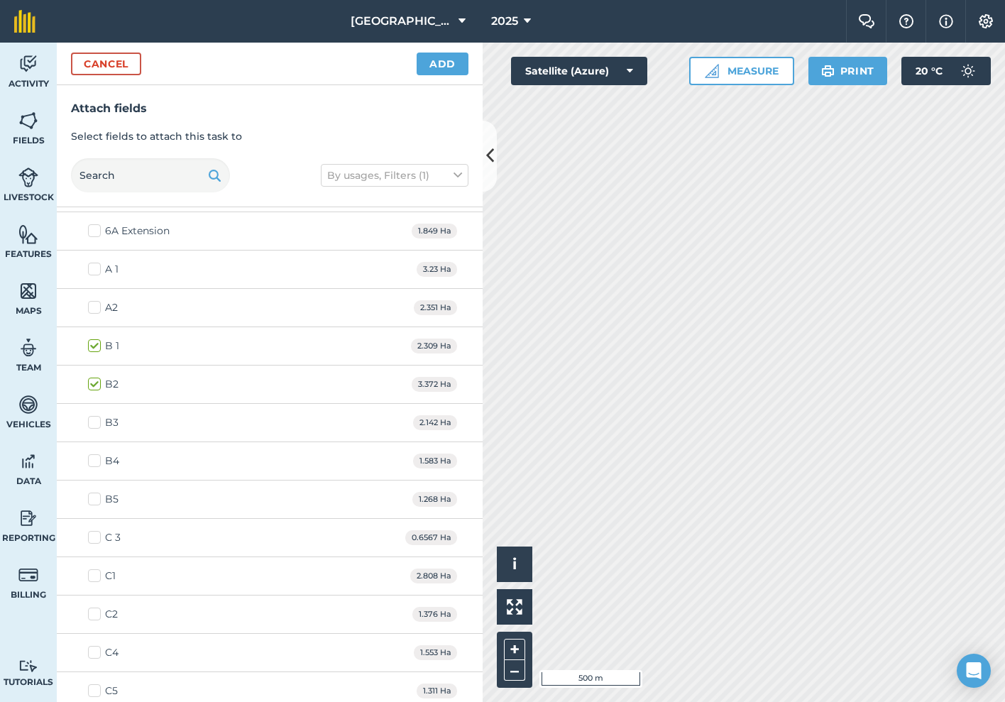
click at [93, 268] on label "A 1" at bounding box center [103, 269] width 31 height 15
click at [93, 268] on input "A 1" at bounding box center [92, 266] width 9 height 9
checkbox input "true"
click at [97, 311] on label "A2" at bounding box center [103, 307] width 30 height 15
click at [97, 310] on input "A2" at bounding box center [92, 304] width 9 height 9
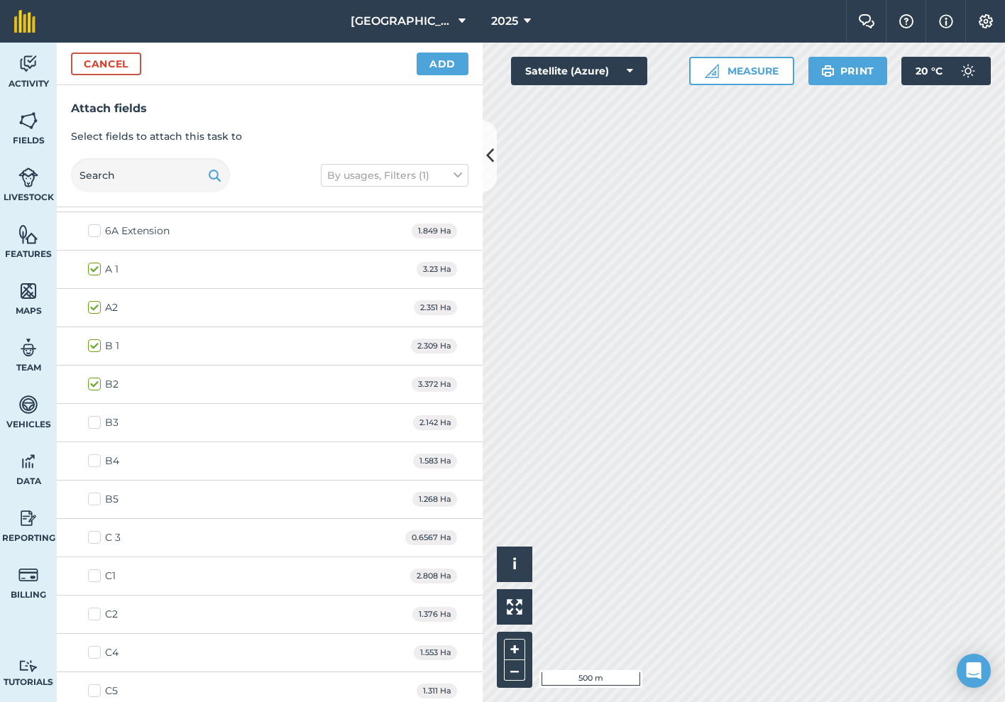
checkbox input "true"
click at [94, 229] on label "6A Extension" at bounding box center [129, 231] width 82 height 15
click at [94, 229] on input "6A Extension" at bounding box center [92, 228] width 9 height 9
checkbox input "true"
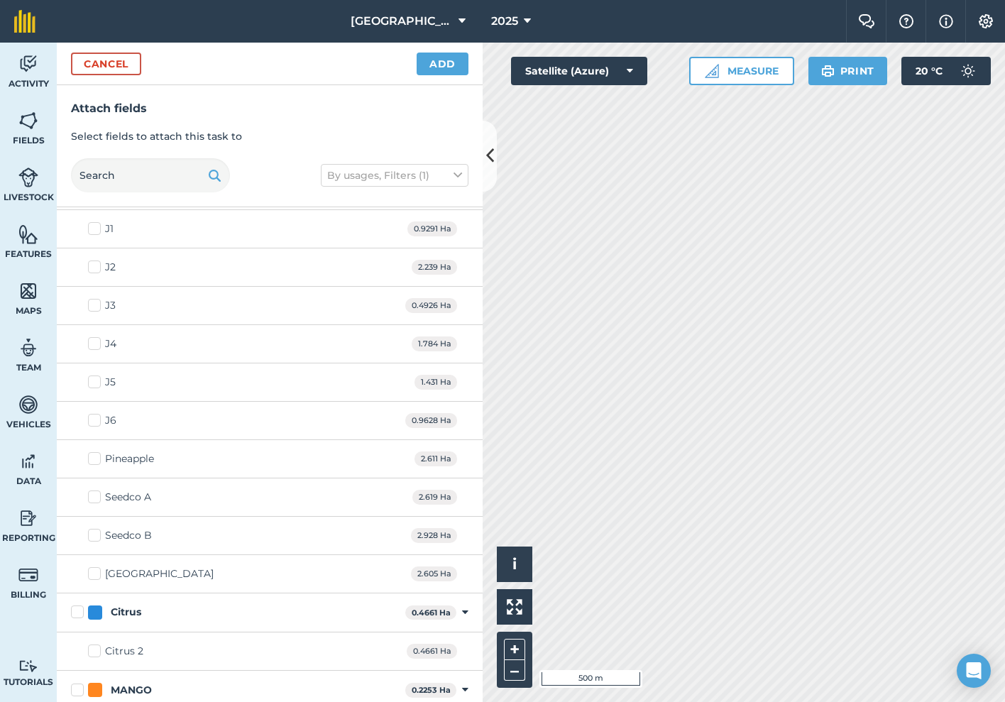
scroll to position [1590, 0]
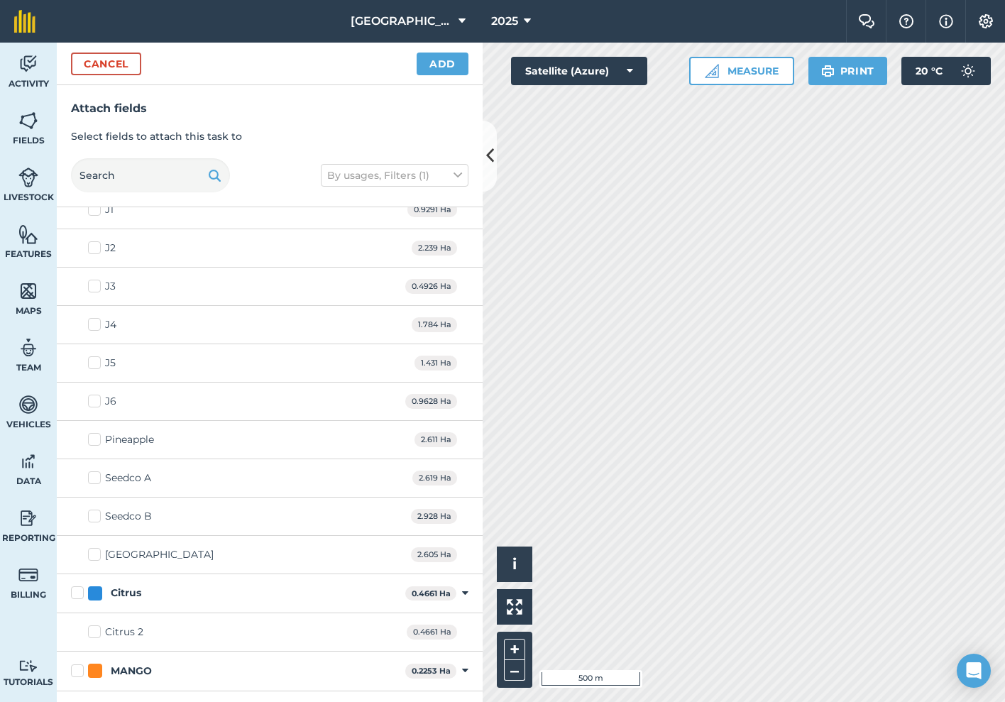
click at [93, 437] on label "Pineapple" at bounding box center [121, 439] width 66 height 15
click at [93, 437] on input "Pineapple" at bounding box center [92, 436] width 9 height 9
checkbox input "true"
click at [97, 556] on label "[GEOGRAPHIC_DATA]" at bounding box center [151, 554] width 126 height 15
click at [97, 556] on input "[GEOGRAPHIC_DATA]" at bounding box center [92, 551] width 9 height 9
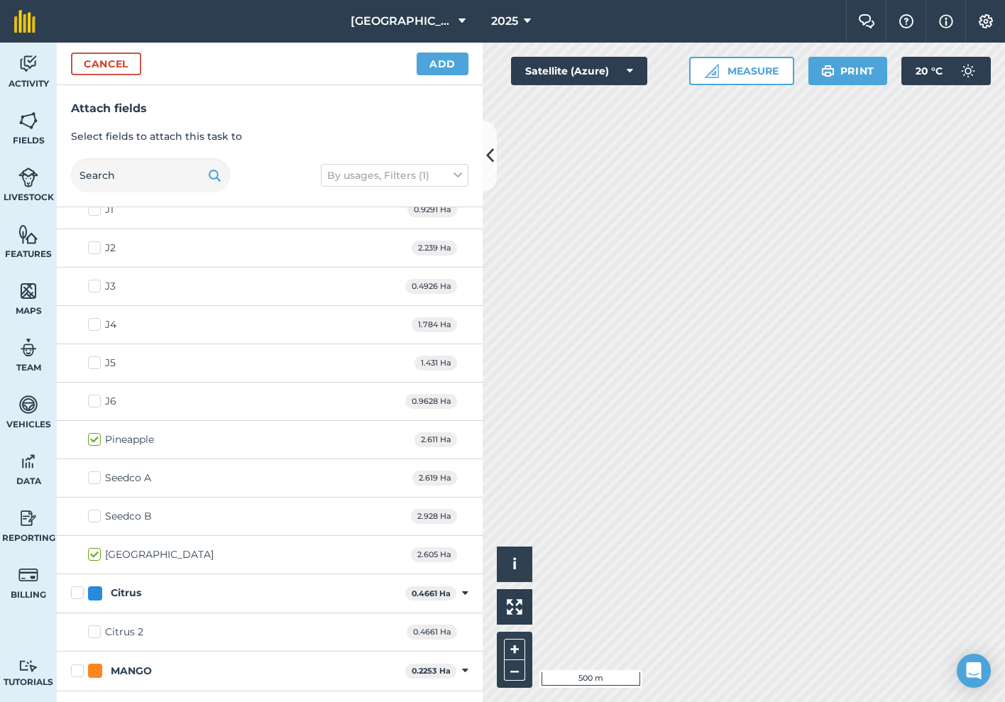
checkbox input "true"
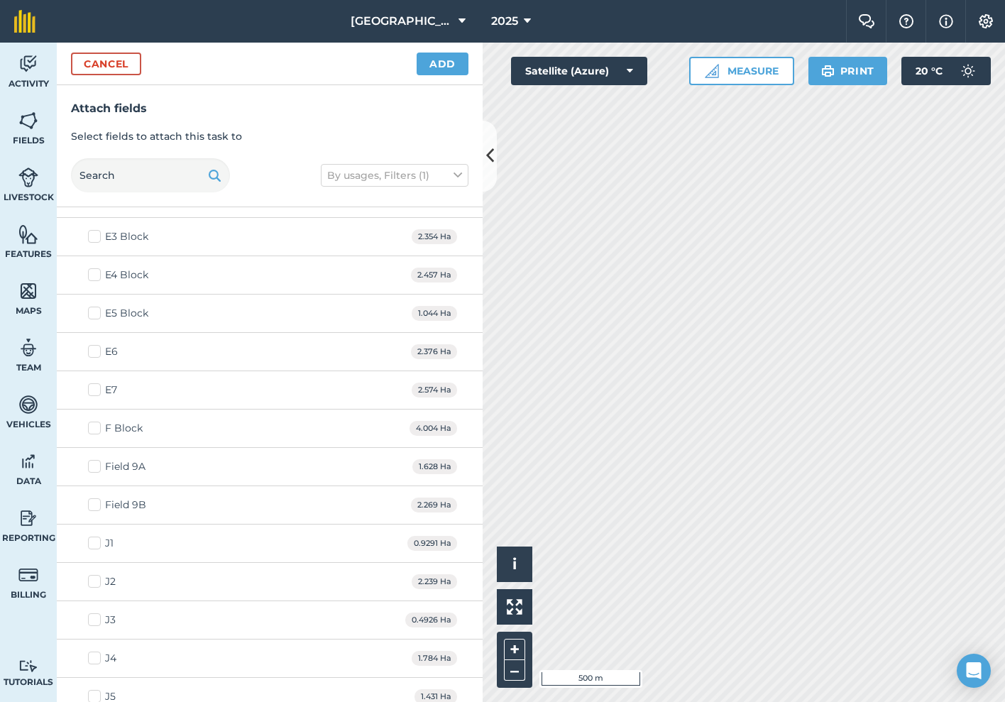
scroll to position [1218, 0]
click at [94, 275] on label "E3 Block" at bounding box center [118, 275] width 60 height 15
click at [94, 275] on input "E3 Block" at bounding box center [92, 272] width 9 height 9
checkbox input "true"
click at [90, 314] on label "E4 Block" at bounding box center [118, 313] width 60 height 15
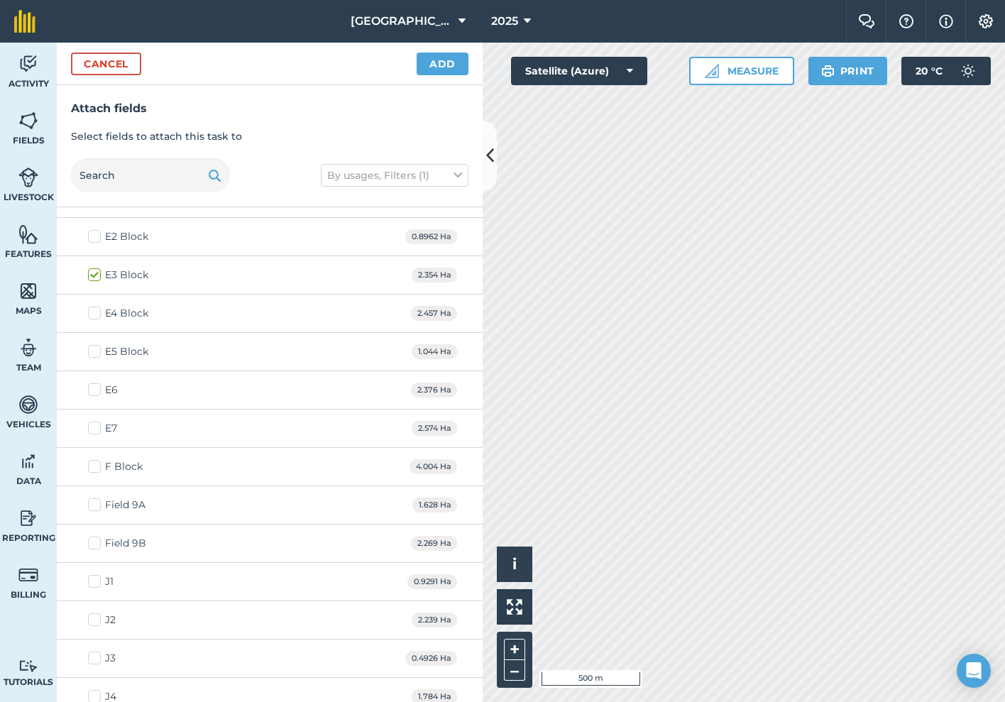
click at [90, 314] on input "E4 Block" at bounding box center [92, 310] width 9 height 9
click at [90, 314] on label "E4 Block" at bounding box center [118, 313] width 60 height 15
click at [90, 314] on input "E4 Block" at bounding box center [92, 310] width 9 height 9
checkbox input "false"
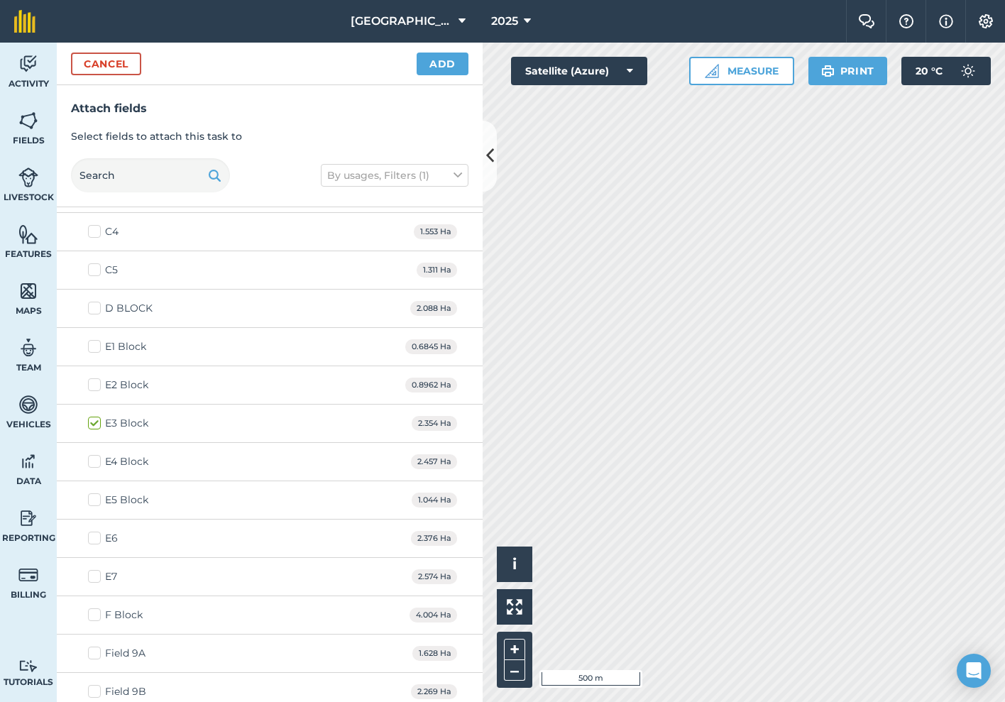
scroll to position [1066, 0]
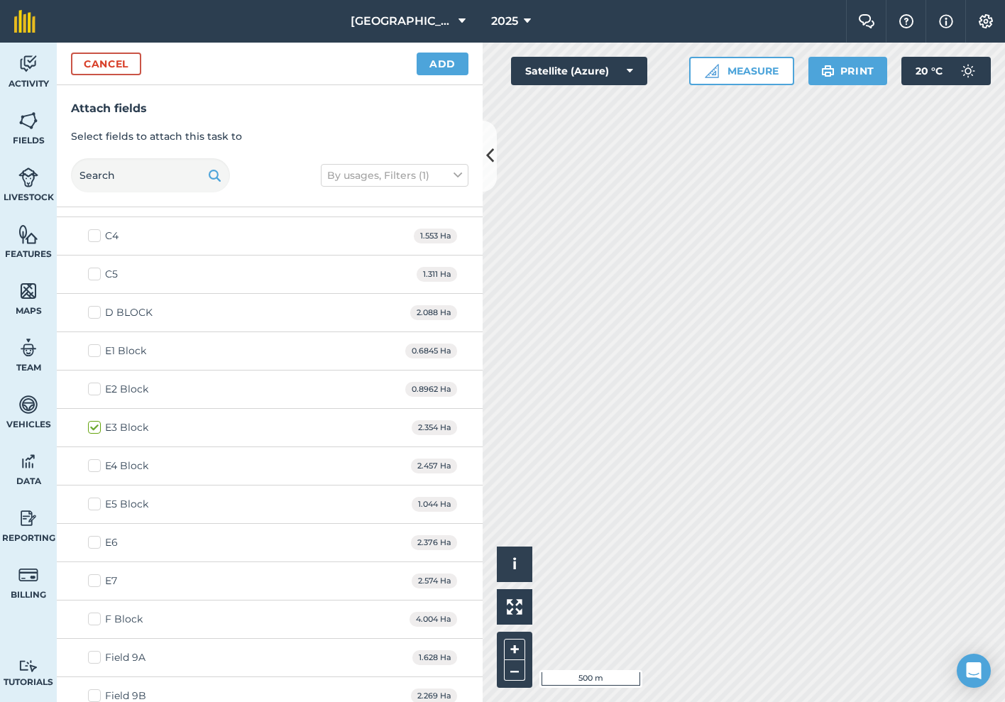
click at [92, 308] on label "D BLOCK" at bounding box center [120, 312] width 65 height 15
click at [92, 308] on input "D BLOCK" at bounding box center [92, 309] width 9 height 9
checkbox input "true"
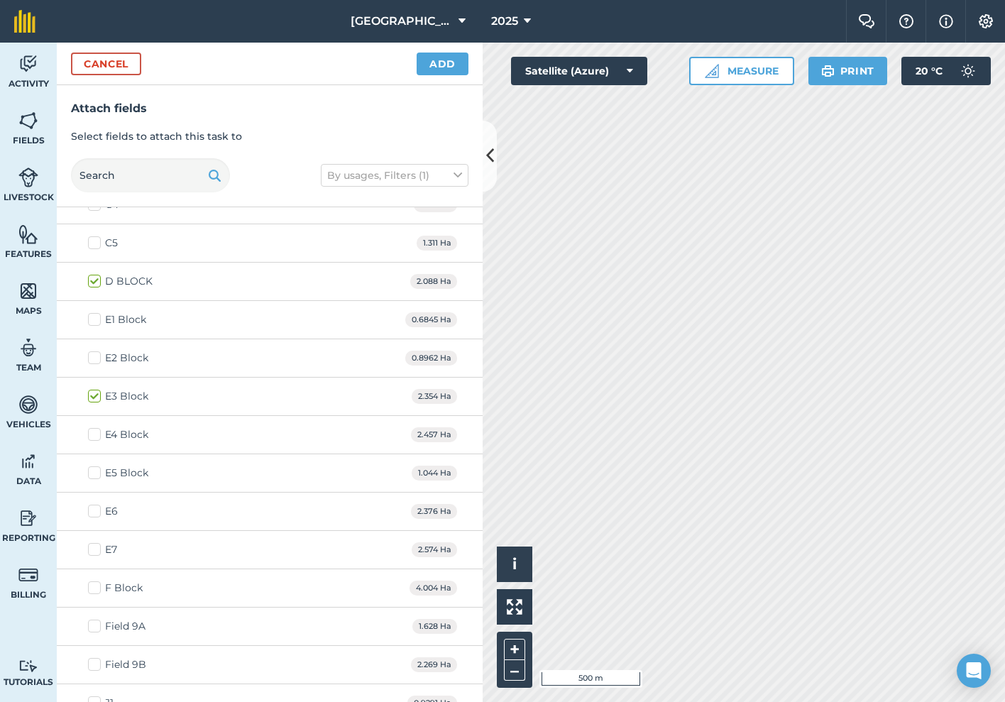
scroll to position [1186, 0]
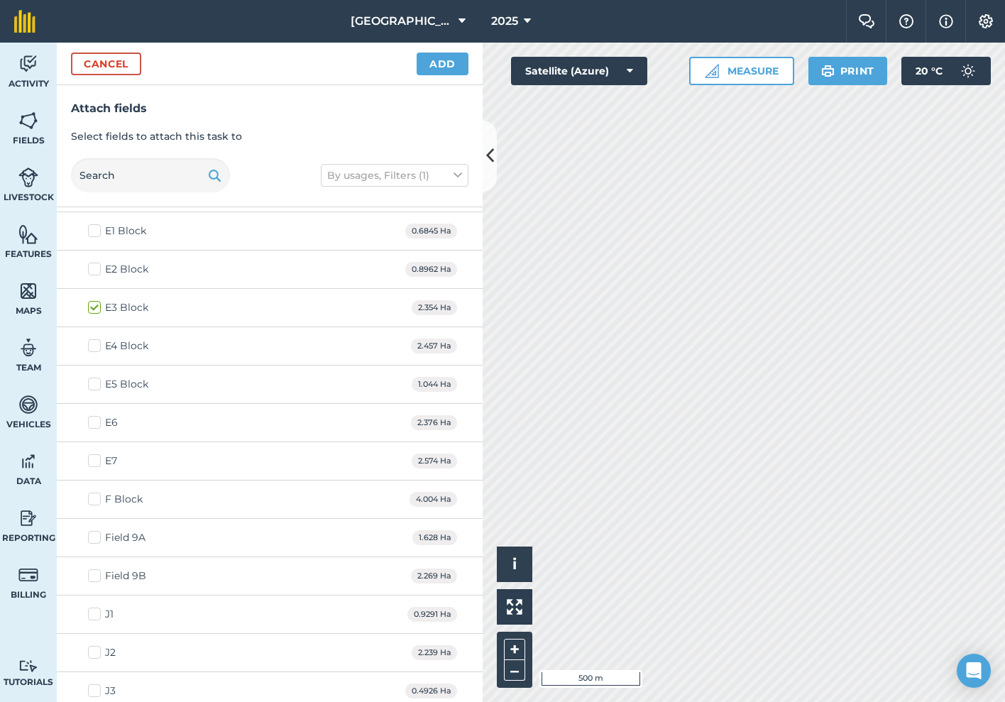
click at [97, 266] on label "E2 Block" at bounding box center [118, 269] width 60 height 15
click at [97, 266] on input "E2 Block" at bounding box center [92, 266] width 9 height 9
checkbox input "true"
click at [440, 69] on button "Add" at bounding box center [443, 64] width 52 height 23
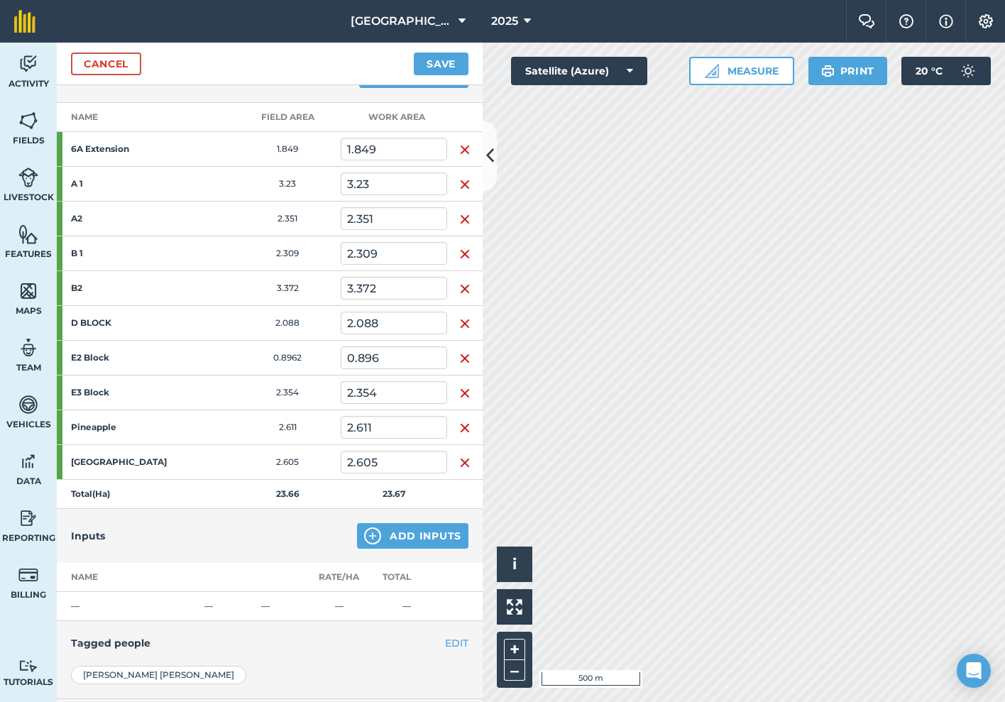
scroll to position [319, 0]
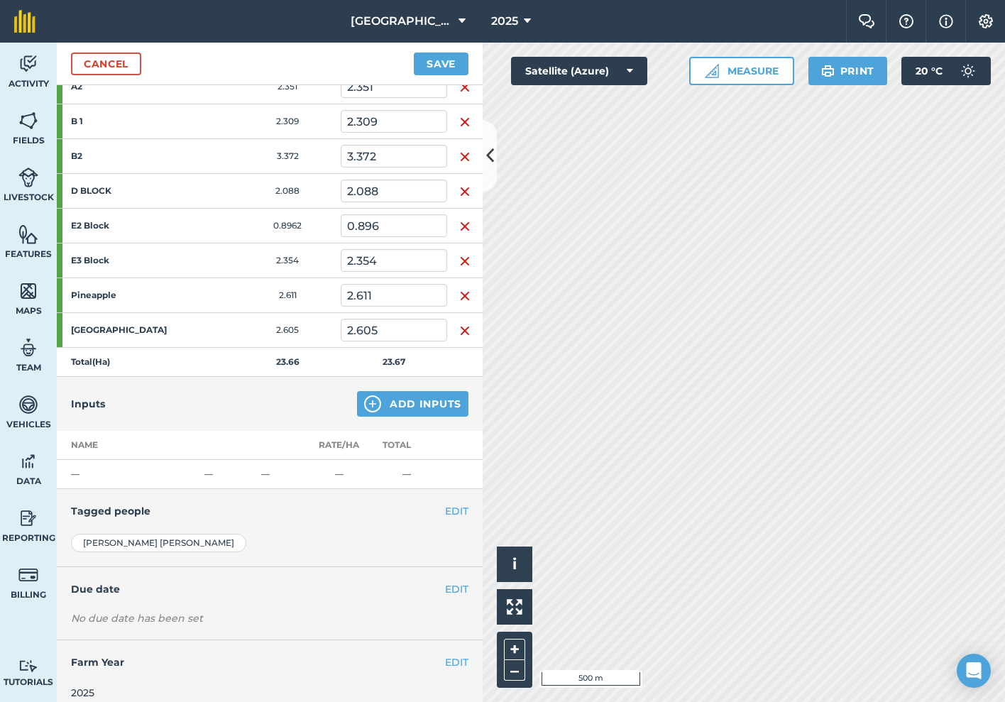
click at [412, 403] on button "Add Inputs" at bounding box center [412, 404] width 111 height 26
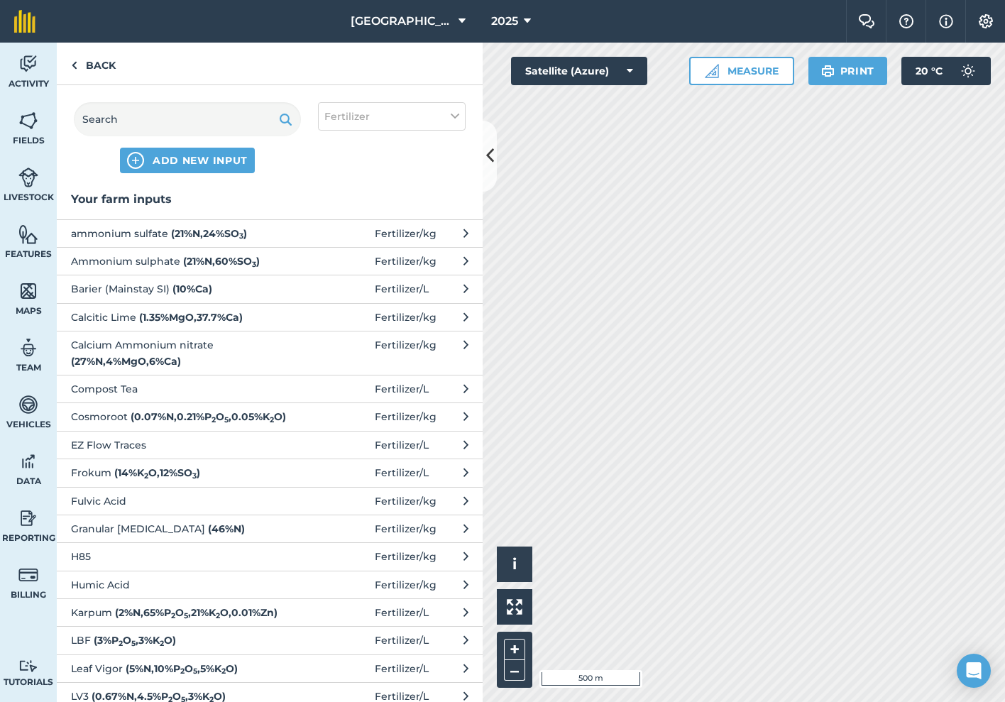
click at [189, 349] on span "Calcium Ammonium nitrate ( 27 % N , 4 % MgO , 6 % Ca )" at bounding box center [187, 353] width 232 height 32
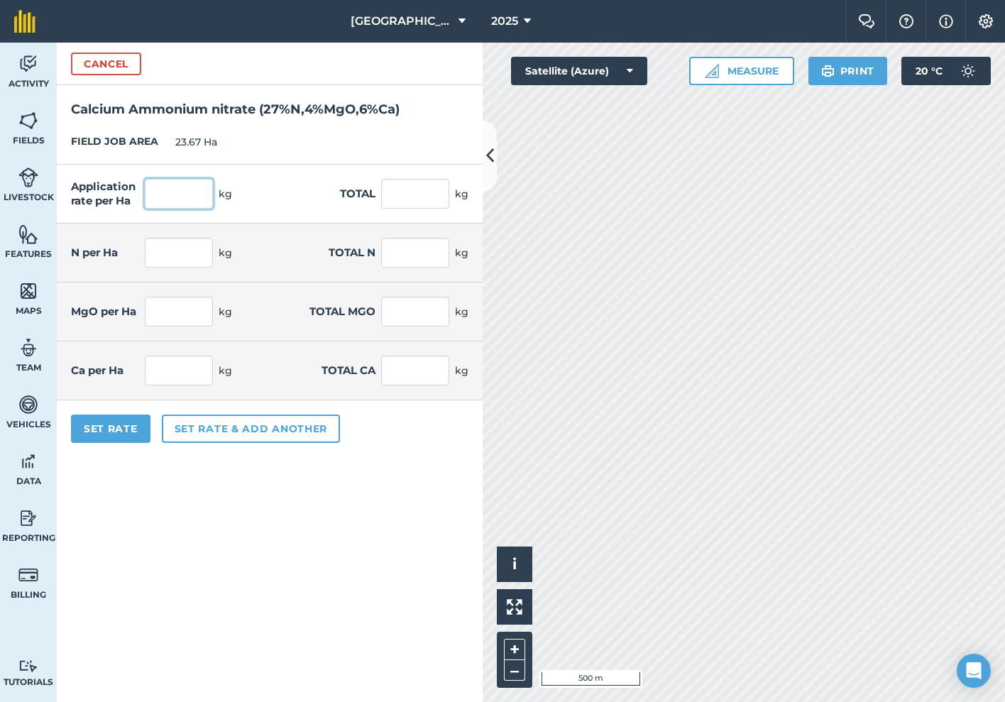
click at [199, 195] on input "text" at bounding box center [179, 194] width 68 height 30
type input "35"
type input "828.45"
type input "9.45"
type input "223.682"
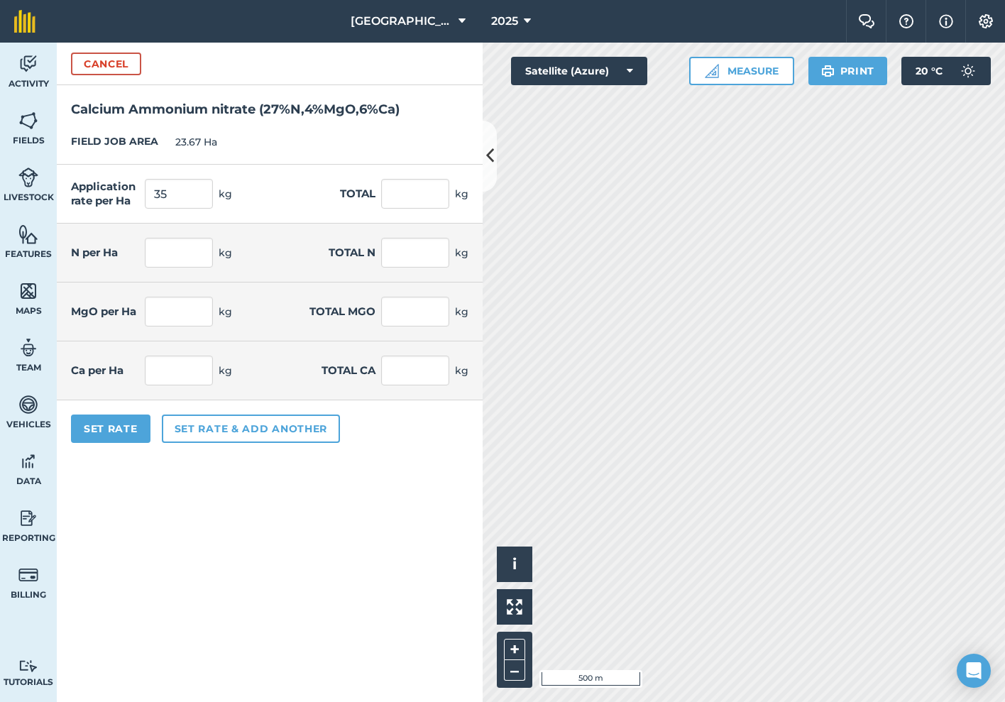
type input "1.4"
type input "33.138"
type input "2.1"
type input "49.707"
click at [270, 197] on div "Application rate per Ha 35 kg Total 828.45 kg" at bounding box center [270, 194] width 426 height 59
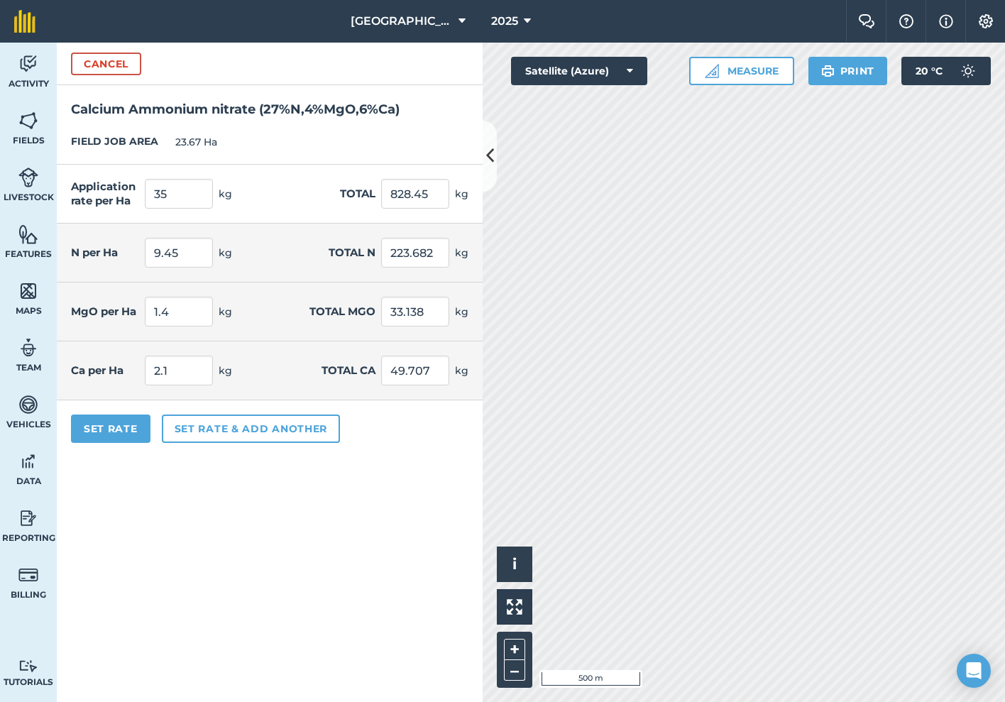
click at [121, 428] on button "Set Rate" at bounding box center [111, 429] width 80 height 28
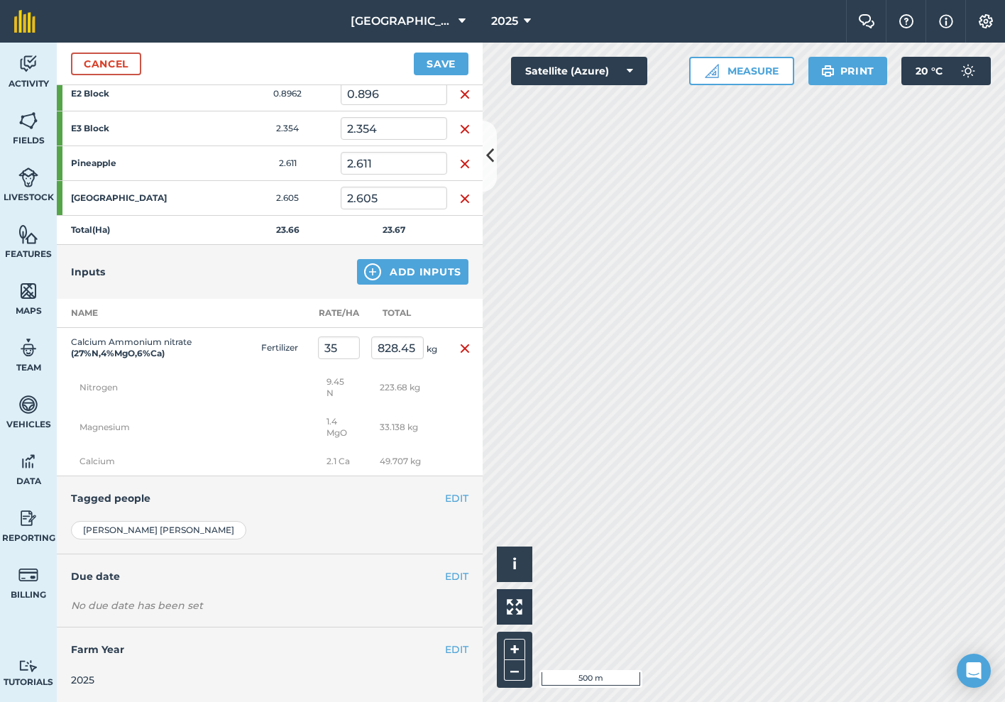
scroll to position [450, 0]
click at [456, 502] on button "EDIT" at bounding box center [456, 499] width 23 height 16
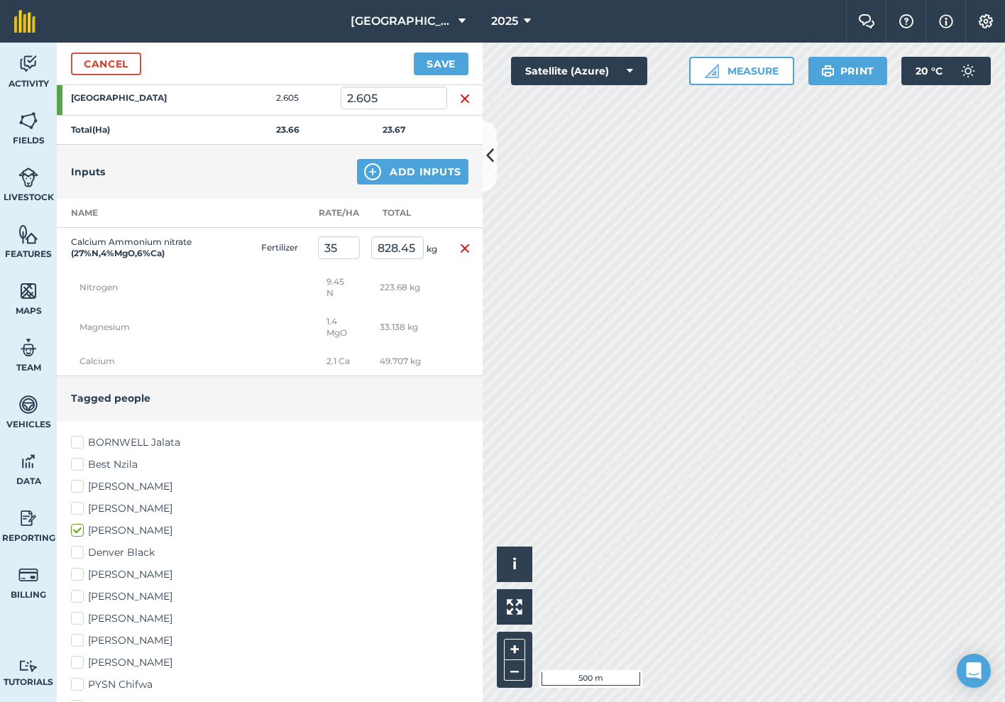
scroll to position [617, 0]
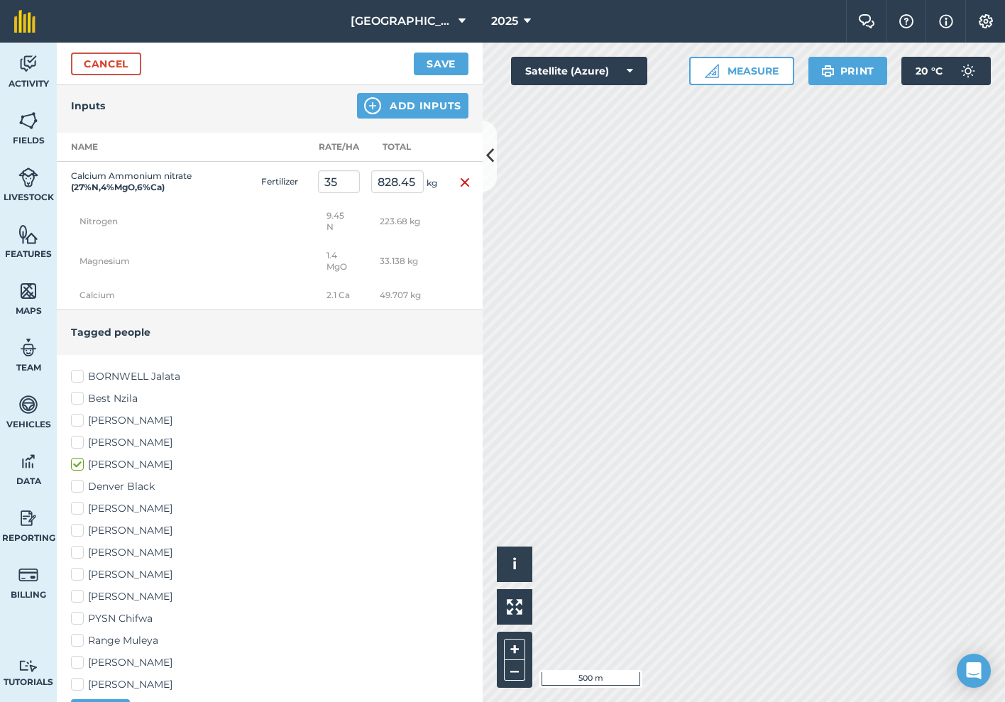
click at [74, 481] on label "Denver Black" at bounding box center [270, 486] width 398 height 15
click at [74, 481] on input "Denver Black" at bounding box center [75, 483] width 9 height 9
checkbox input "true"
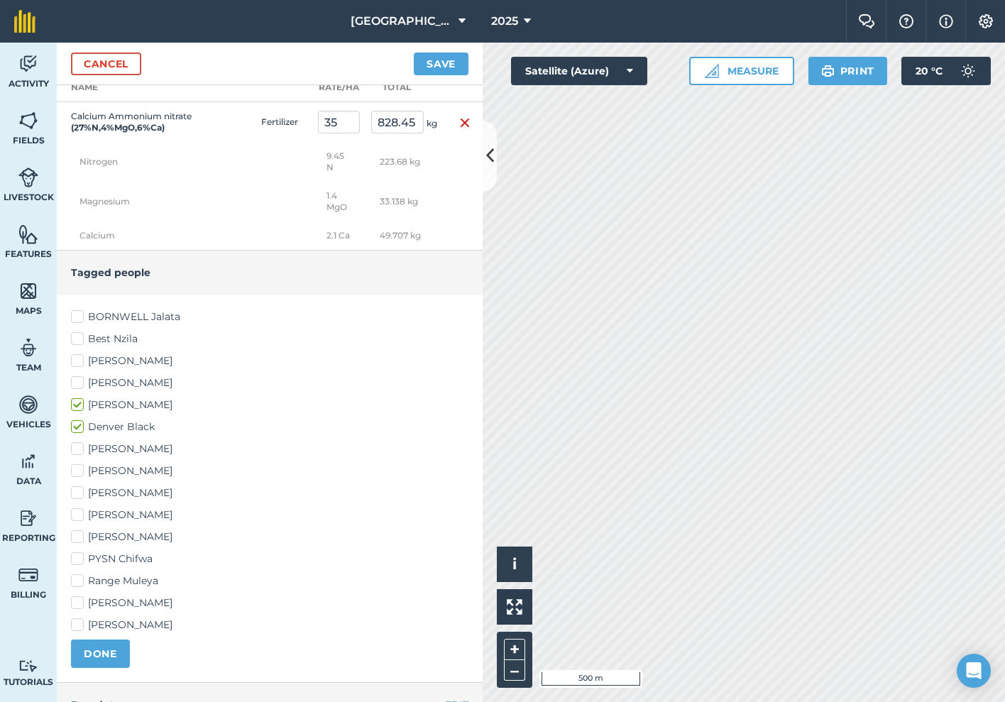
scroll to position [694, 0]
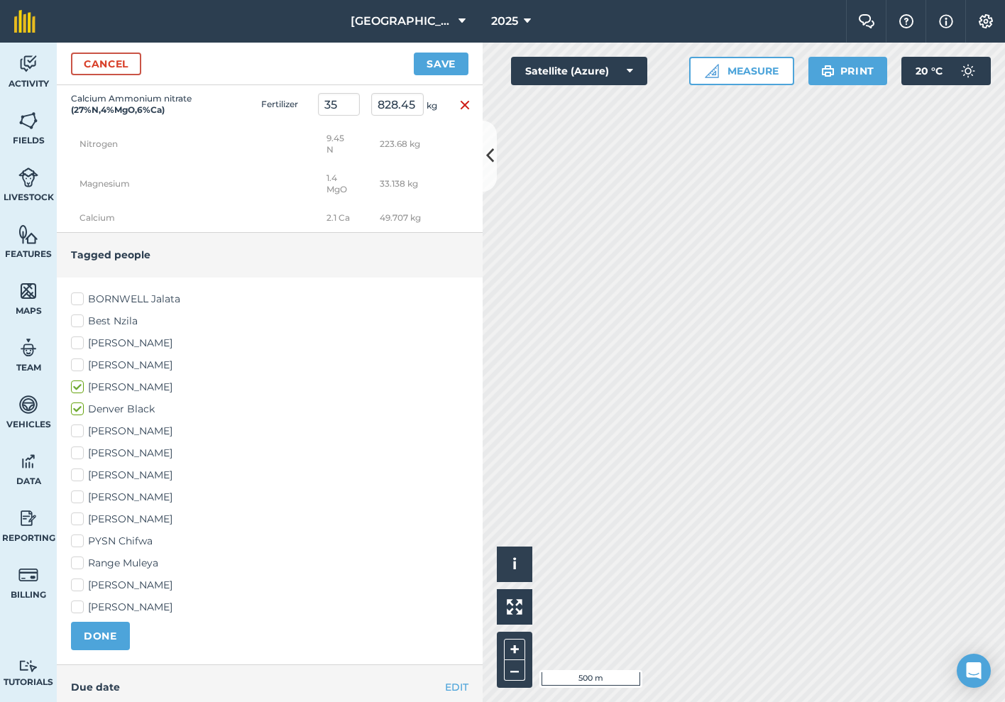
click at [78, 500] on label "[PERSON_NAME]" at bounding box center [270, 497] width 398 height 15
click at [78, 499] on input "[PERSON_NAME]" at bounding box center [75, 494] width 9 height 9
checkbox input "true"
click at [82, 520] on label "[PERSON_NAME]" at bounding box center [270, 519] width 398 height 15
click at [80, 520] on input "[PERSON_NAME]" at bounding box center [75, 516] width 9 height 9
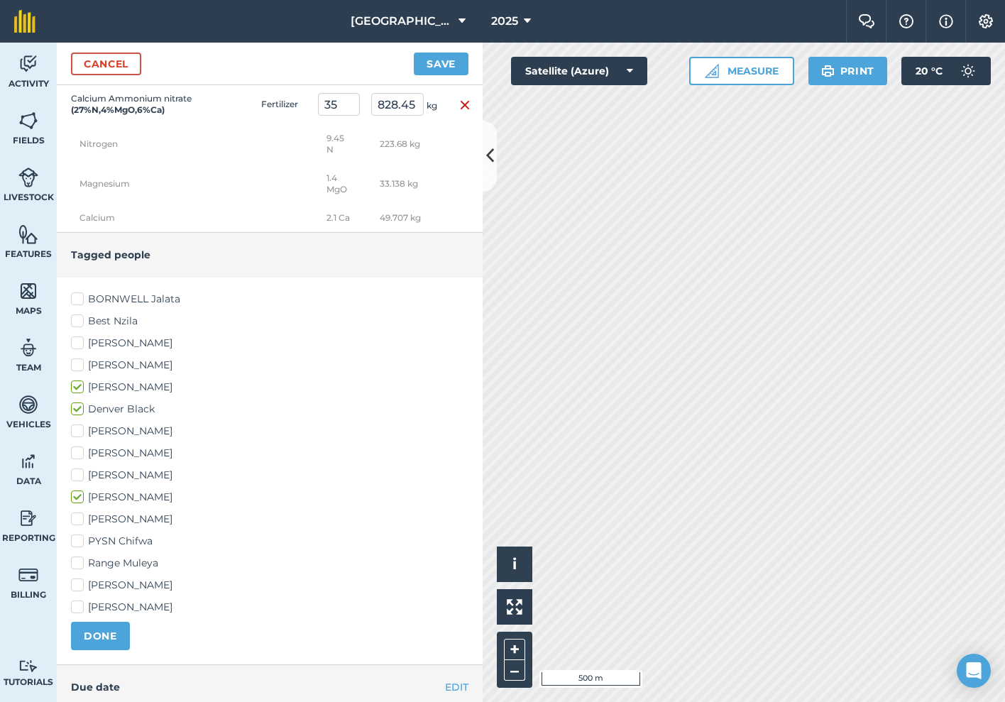
checkbox input "true"
click at [106, 630] on button "DONE" at bounding box center [100, 636] width 59 height 28
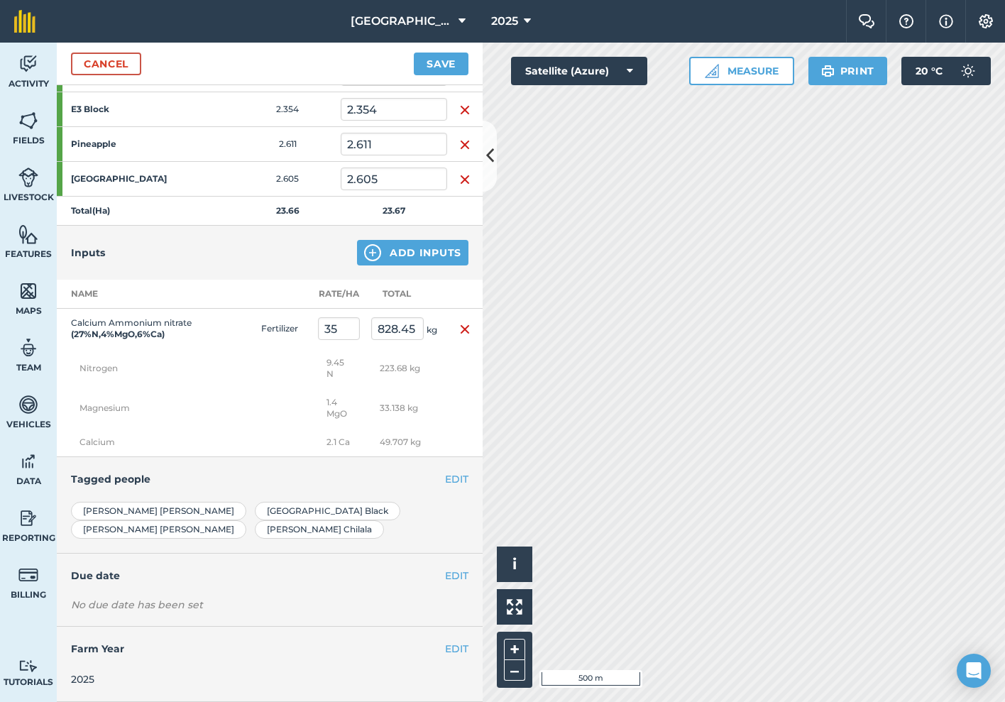
scroll to position [450, 0]
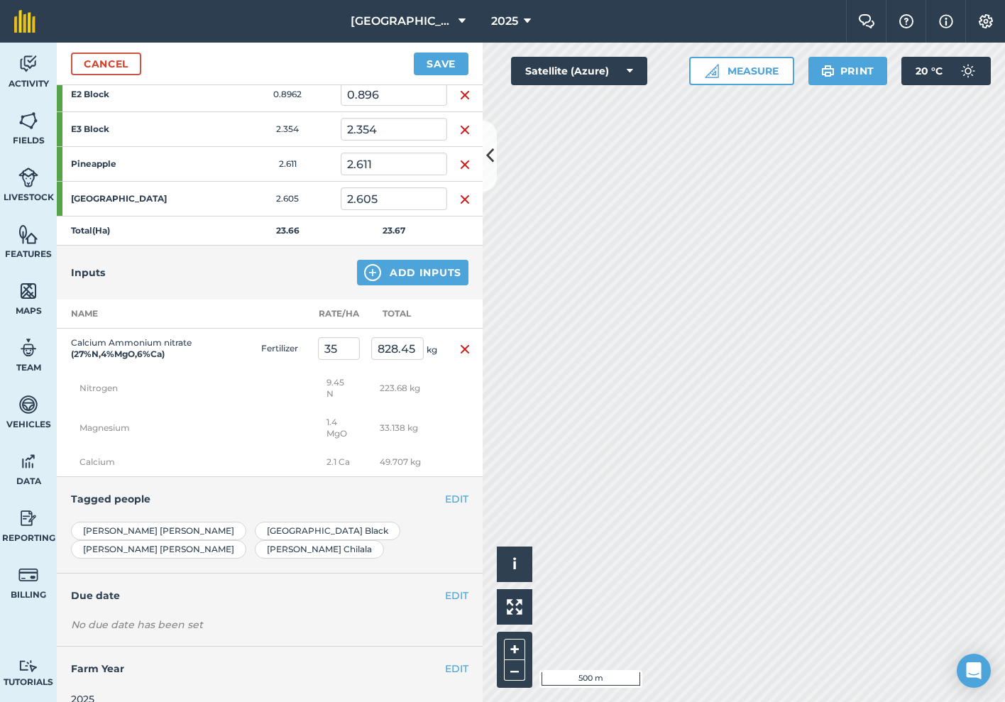
click at [455, 588] on button "EDIT" at bounding box center [456, 596] width 23 height 16
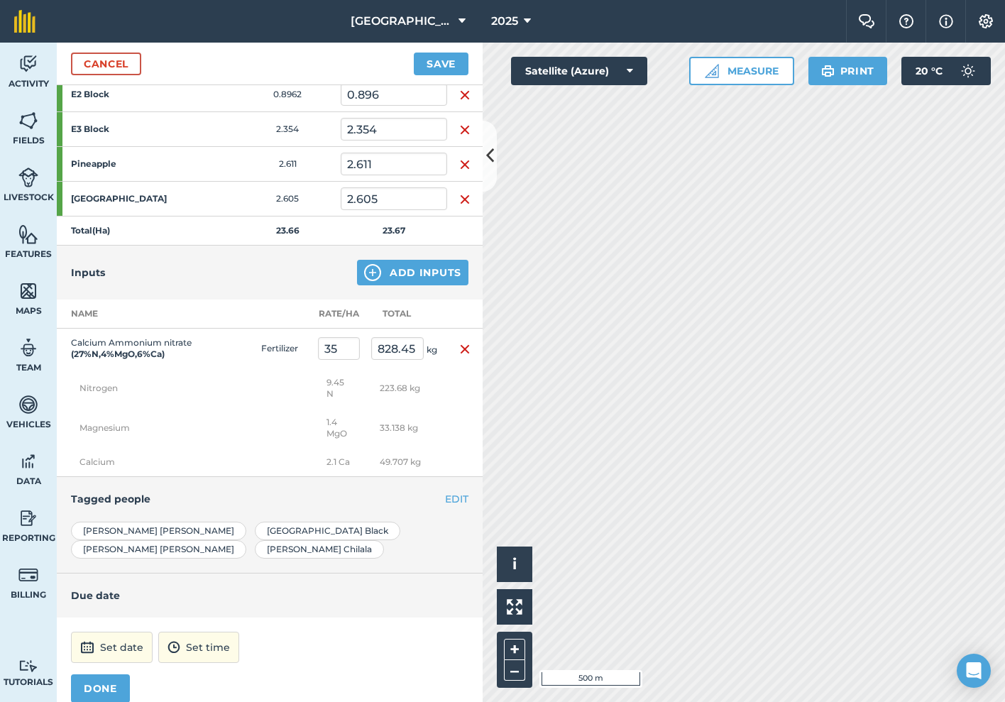
click at [126, 632] on button "Set date" at bounding box center [112, 647] width 82 height 31
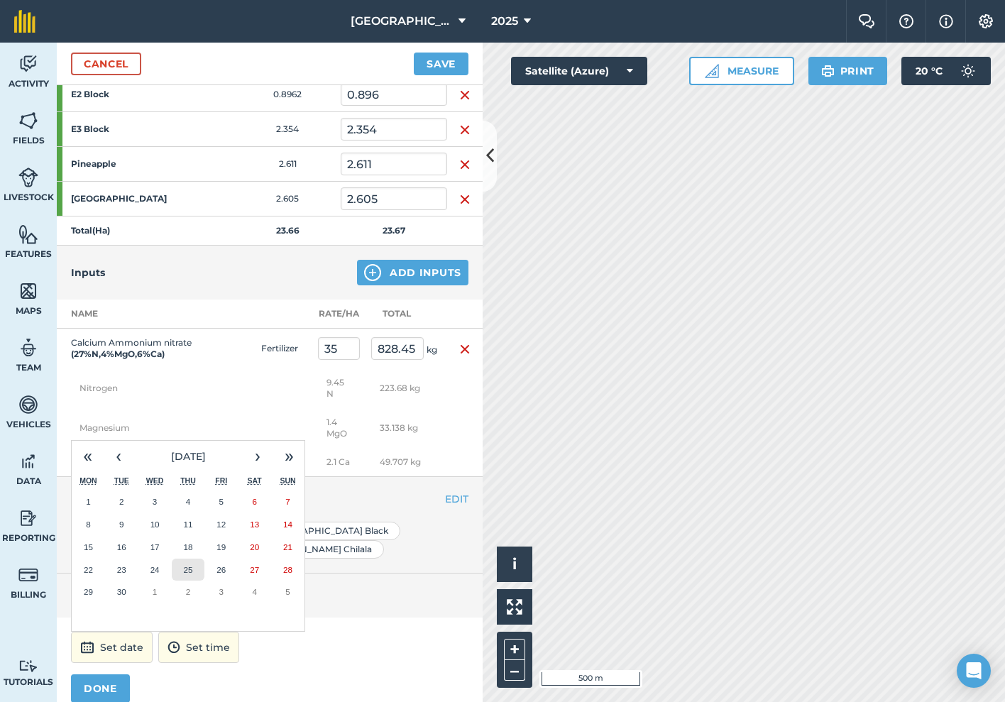
click at [197, 559] on button "25" at bounding box center [188, 570] width 33 height 23
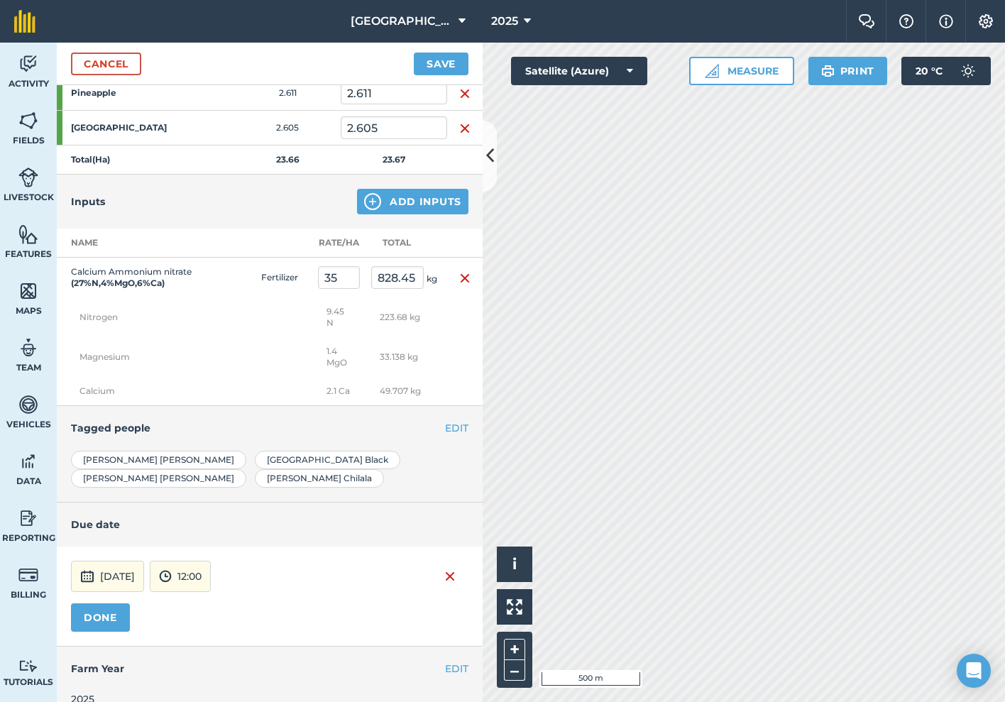
click at [116, 606] on button "DONE" at bounding box center [100, 617] width 59 height 28
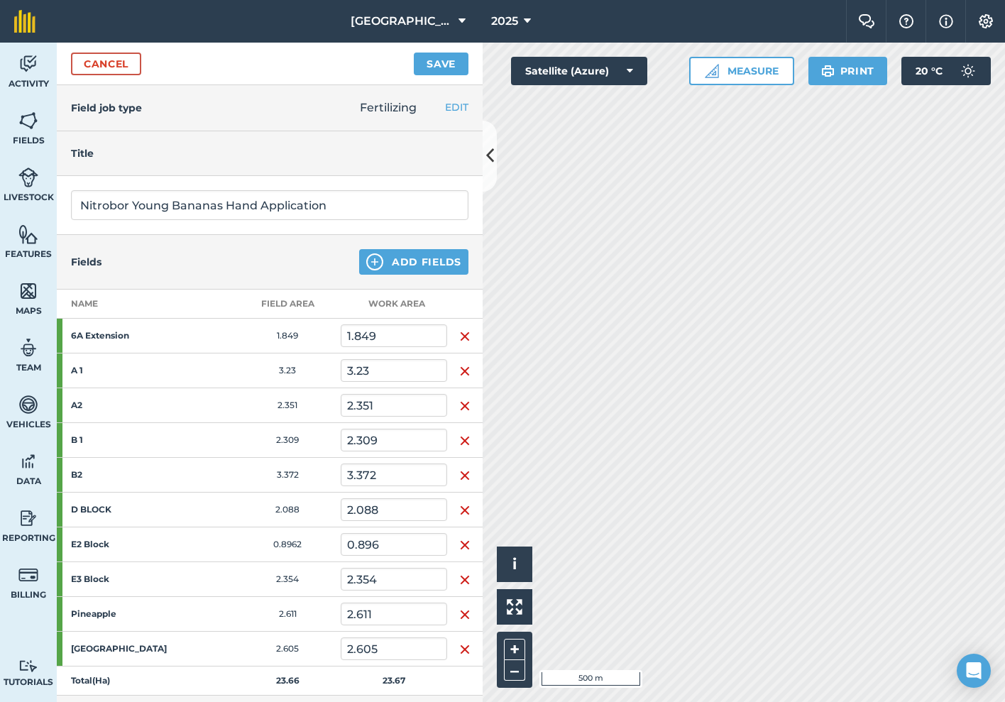
scroll to position [0, 0]
click at [449, 68] on button "Save" at bounding box center [441, 64] width 55 height 23
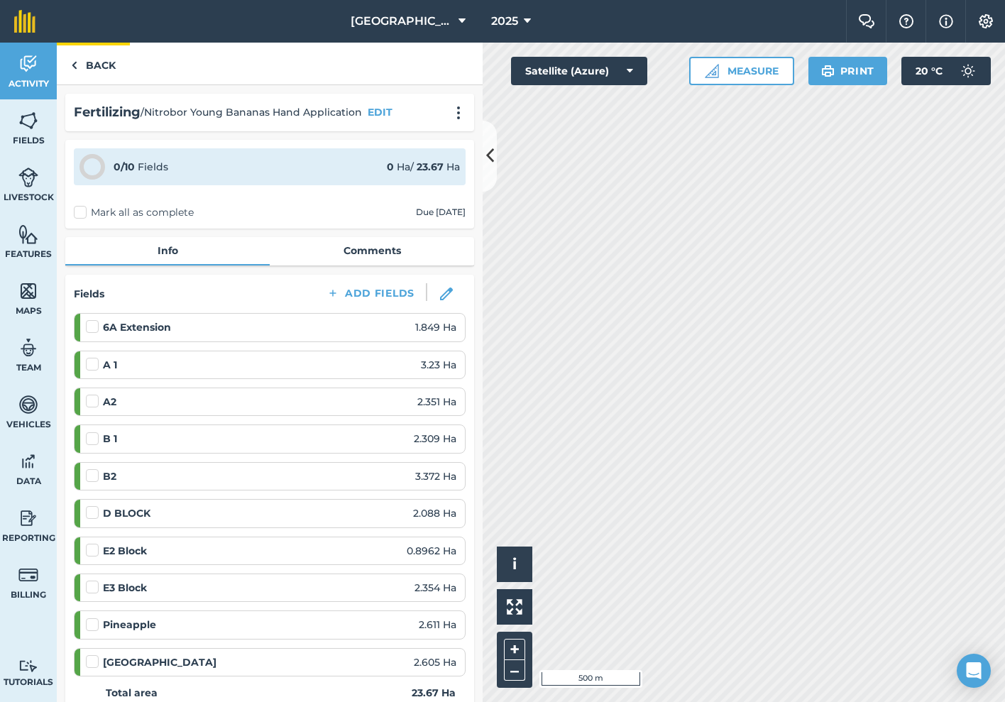
click at [89, 67] on link "Back" at bounding box center [93, 64] width 73 height 42
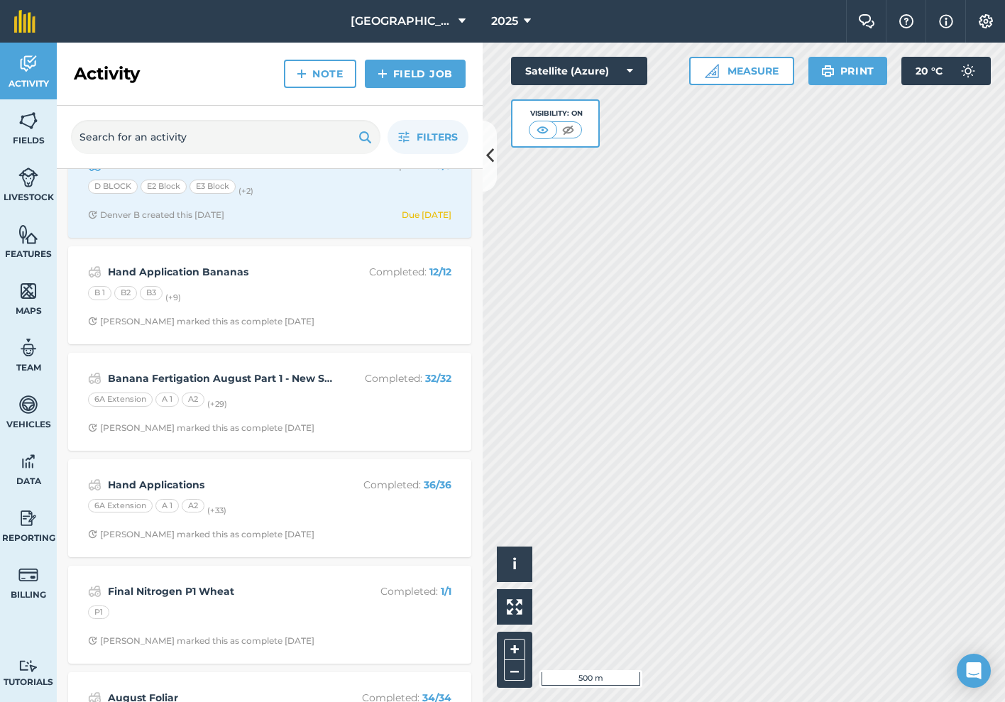
scroll to position [466, 0]
click at [214, 399] on small "(+ 29 )" at bounding box center [217, 402] width 20 height 10
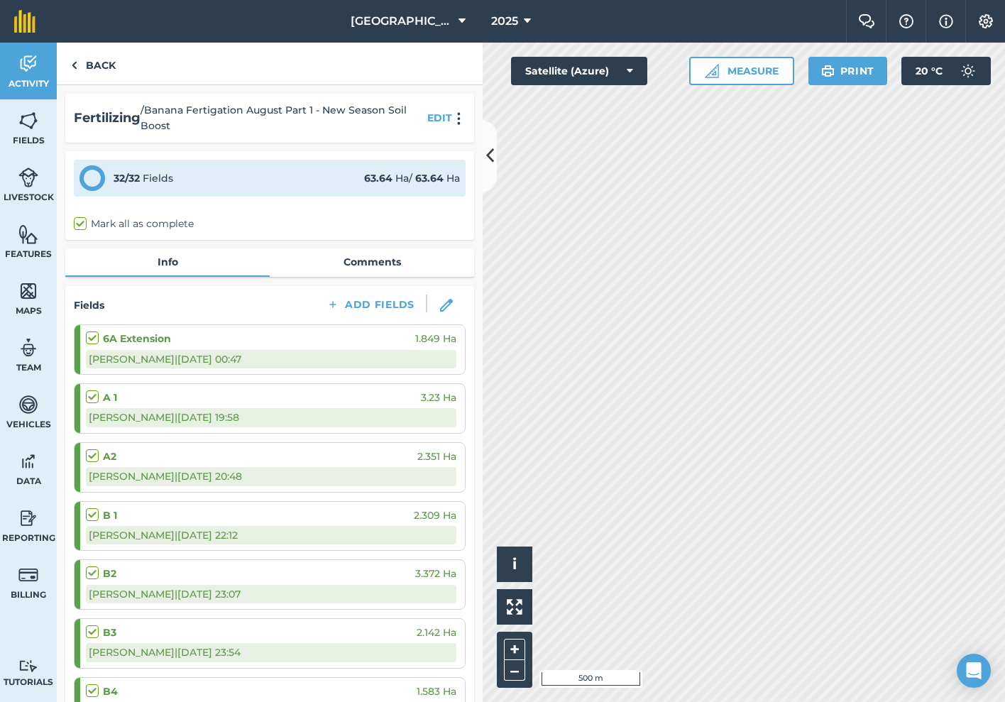
click at [214, 399] on div "Back Fertilizing / Banana Fertigation August Part 1 - New Season Soil Boost EDI…" at bounding box center [270, 372] width 426 height 659
